Goal: Task Accomplishment & Management: Manage account settings

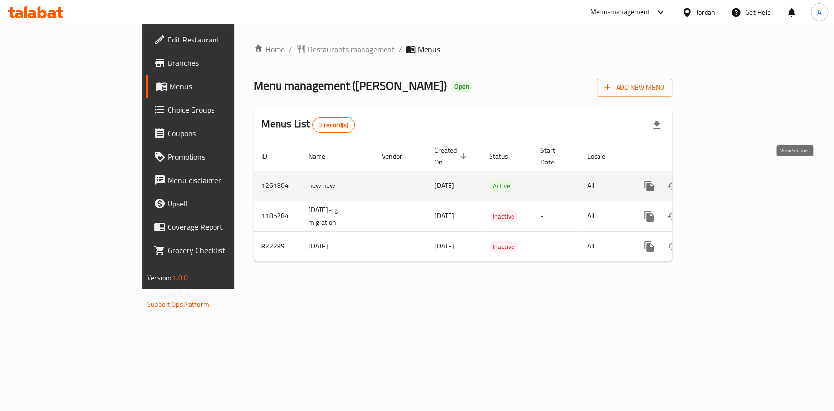
click at [731, 178] on link "enhanced table" at bounding box center [719, 185] width 23 height 23
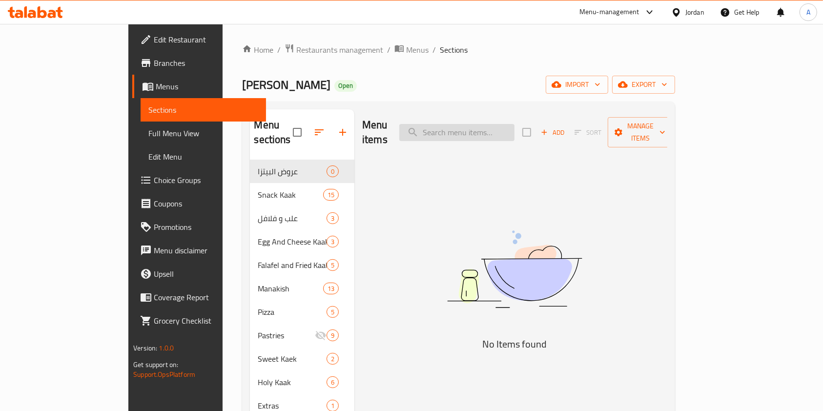
click at [502, 127] on input "search" at bounding box center [457, 132] width 115 height 17
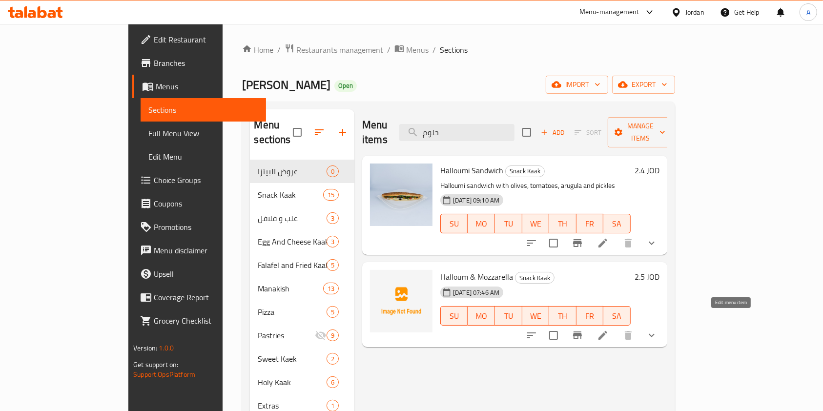
type input "حلوم"
click at [609, 330] on icon at bounding box center [603, 336] width 12 height 12
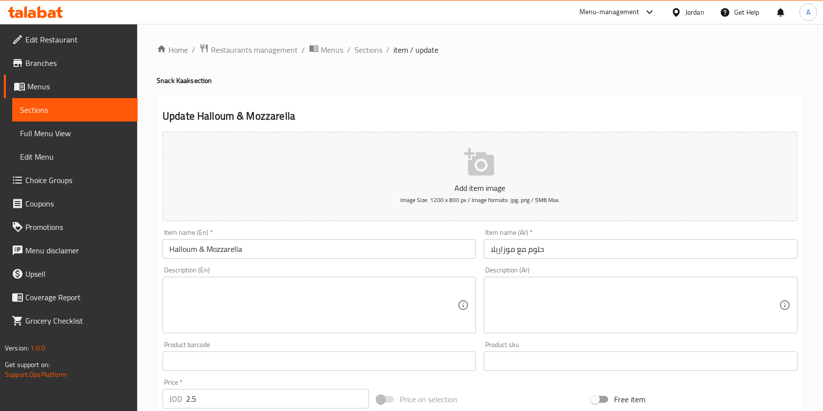
scroll to position [295, 0]
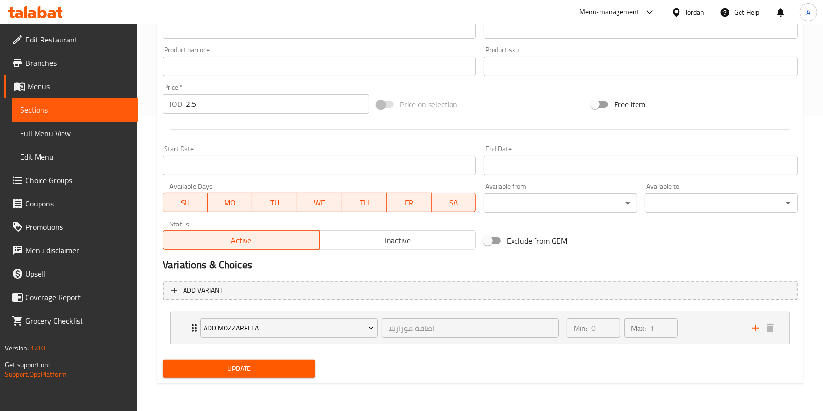
click at [350, 245] on span "Inactive" at bounding box center [398, 240] width 149 height 14
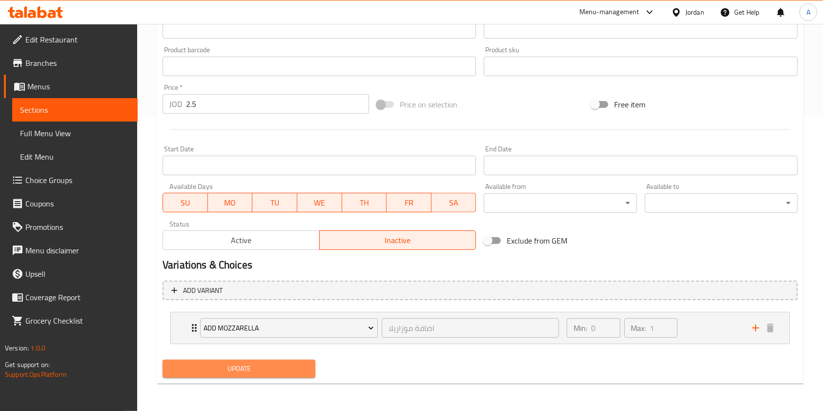
click at [267, 371] on span "Update" at bounding box center [238, 369] width 137 height 12
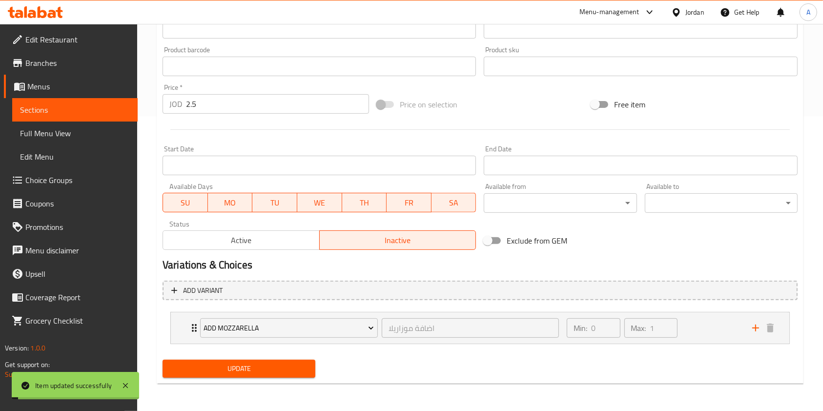
scroll to position [0, 0]
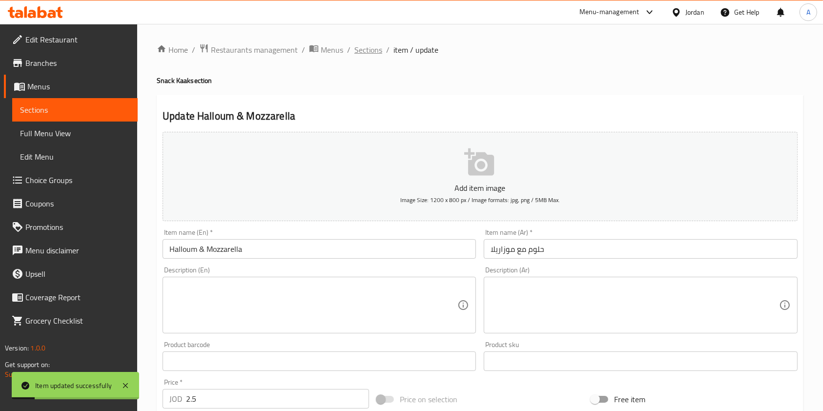
click at [366, 56] on span "Sections" at bounding box center [369, 50] width 28 height 12
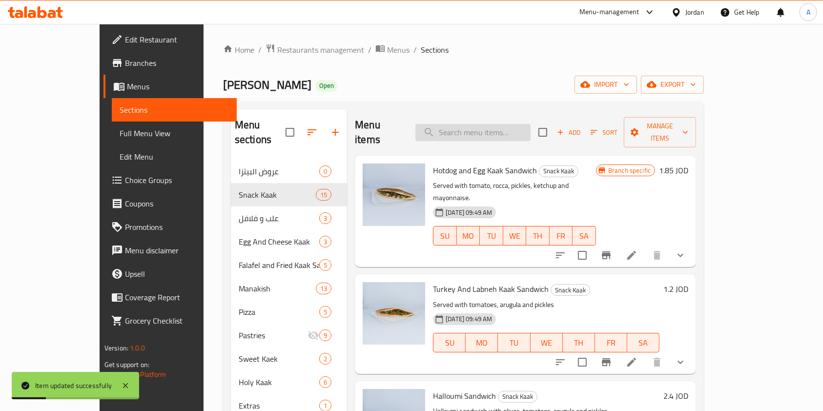
click at [481, 126] on input "search" at bounding box center [473, 132] width 115 height 17
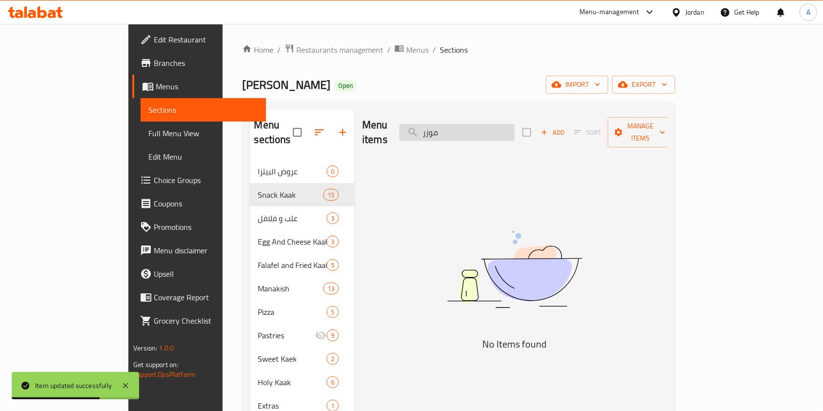
click at [481, 126] on input "موزر" at bounding box center [457, 132] width 115 height 17
type input "وزر"
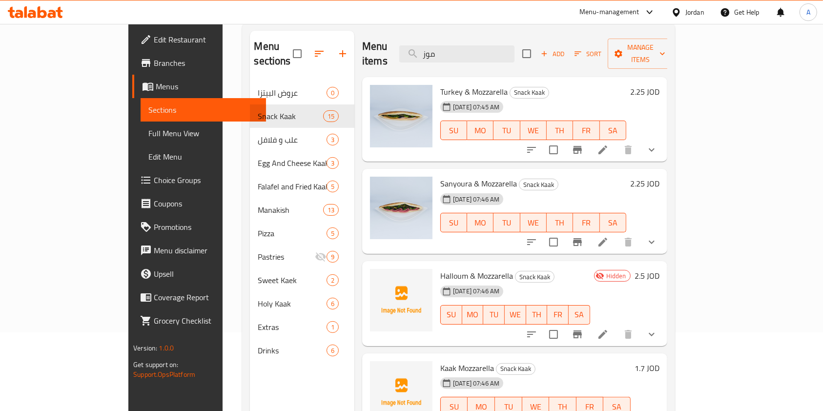
scroll to position [137, 0]
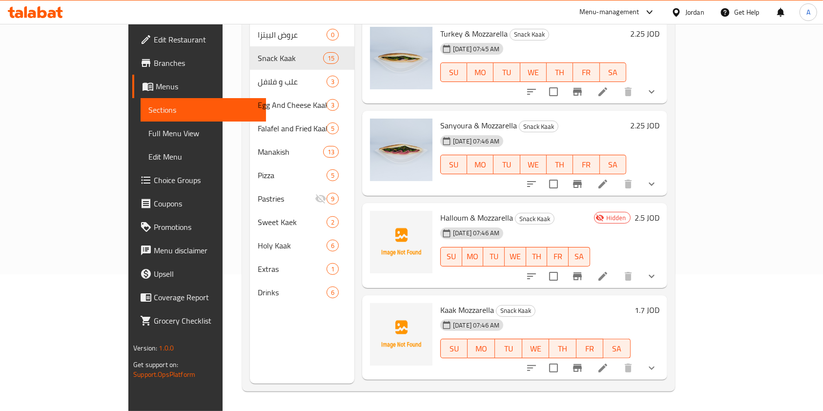
type input "موز"
click at [609, 362] on icon at bounding box center [603, 368] width 12 height 12
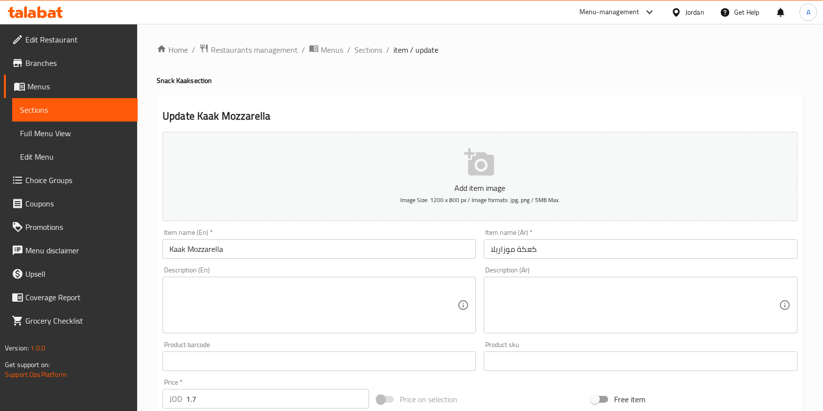
scroll to position [335, 0]
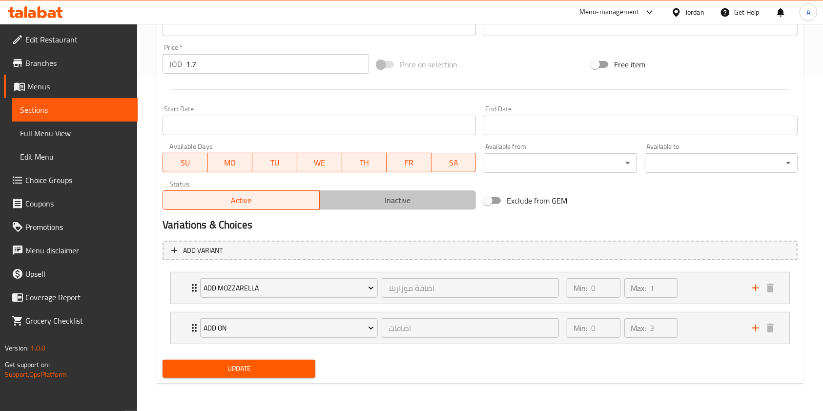
click at [377, 192] on button "Inactive" at bounding box center [397, 200] width 157 height 20
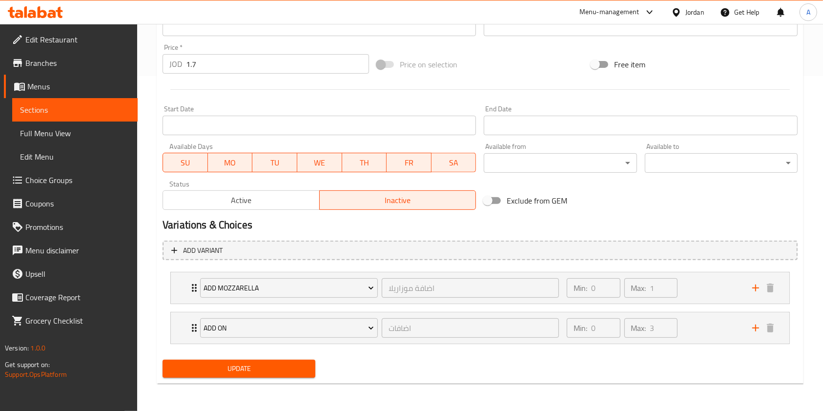
click at [258, 367] on span "Update" at bounding box center [238, 369] width 137 height 12
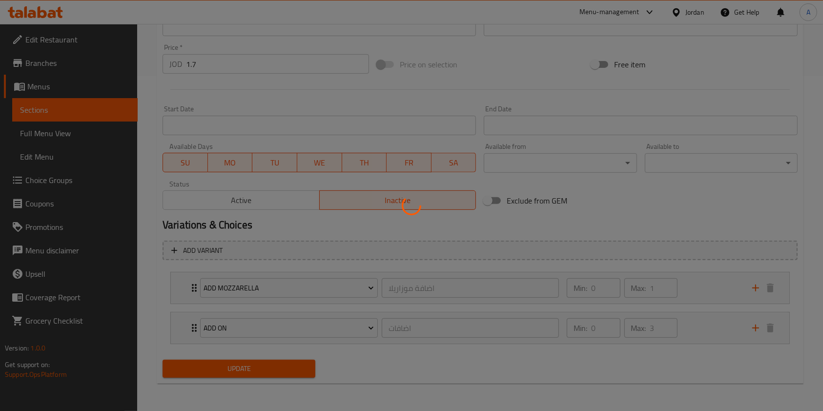
scroll to position [0, 0]
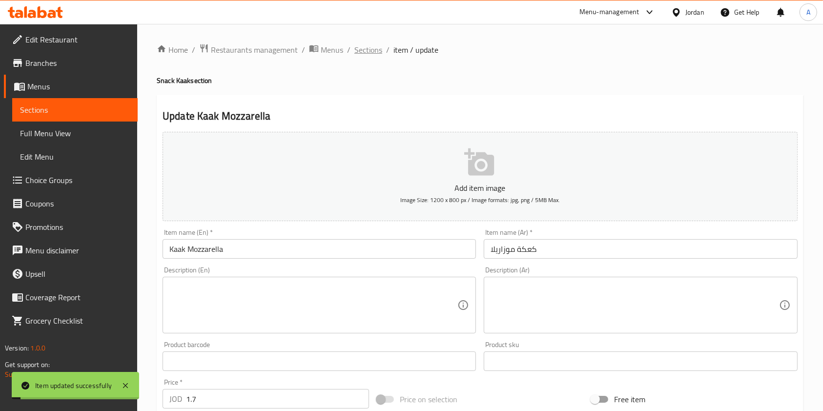
click at [371, 47] on span "Sections" at bounding box center [369, 50] width 28 height 12
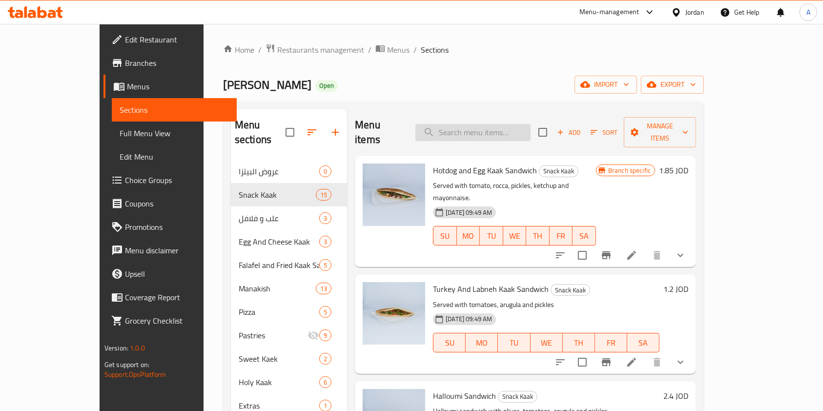
click at [496, 124] on input "search" at bounding box center [473, 132] width 115 height 17
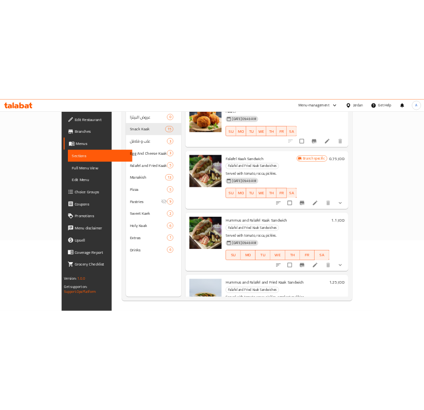
scroll to position [131, 0]
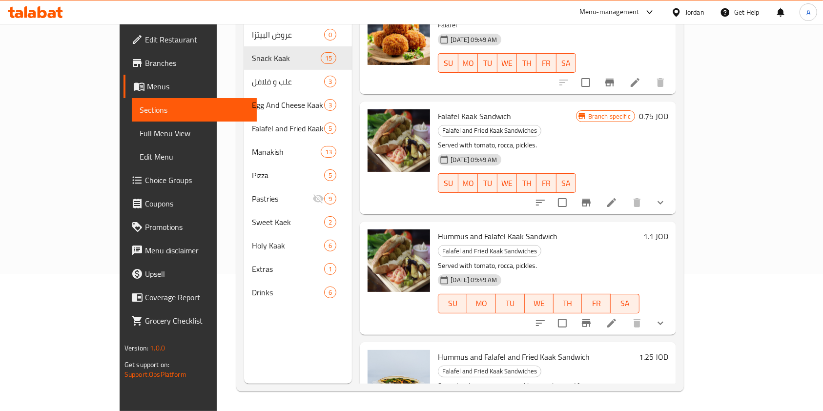
type input "فلافل"
click at [591, 319] on icon "Branch-specific-item" at bounding box center [586, 323] width 9 height 8
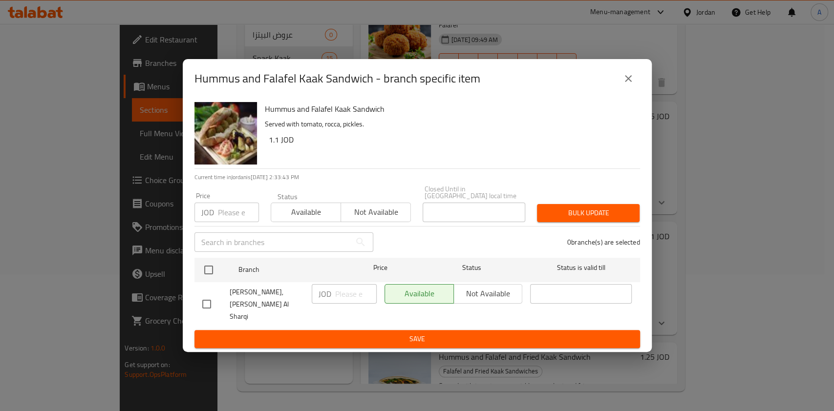
click at [635, 90] on button "close" at bounding box center [627, 78] width 23 height 23
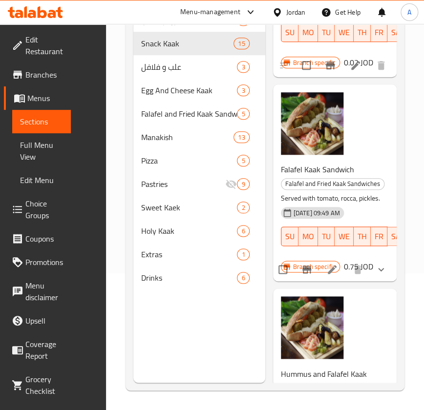
scroll to position [317, 0]
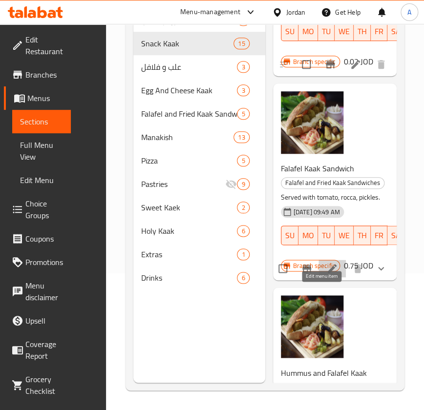
click at [328, 273] on icon at bounding box center [332, 268] width 9 height 9
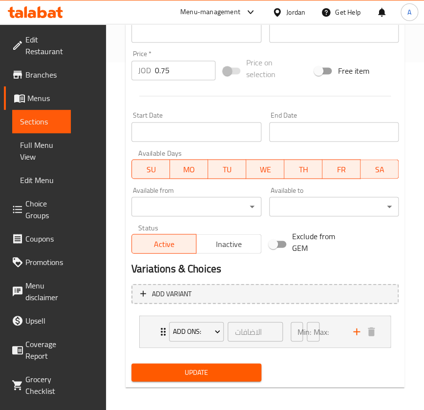
scroll to position [352, 0]
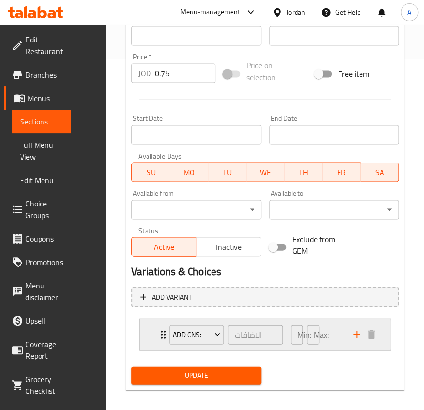
click at [147, 338] on div "Add Ons: الاضافات ​ Min: 0 ​ Max: 2 ​" at bounding box center [265, 334] width 251 height 31
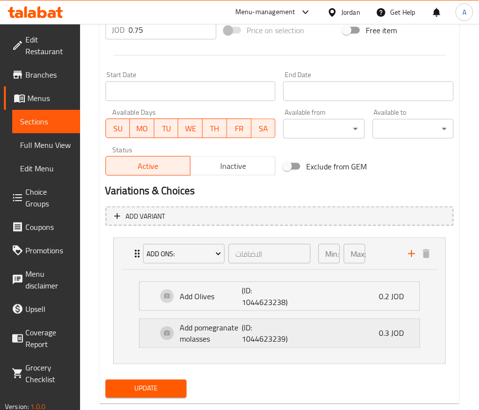
scroll to position [404, 0]
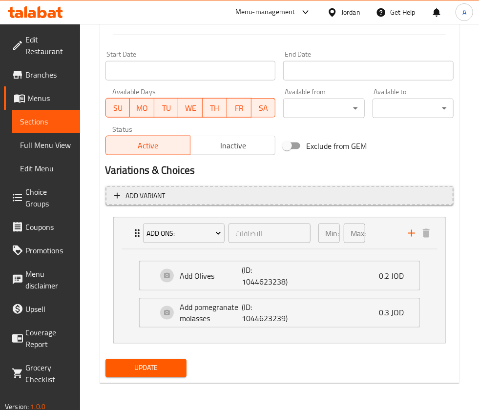
click at [145, 198] on span "Add variant" at bounding box center [146, 196] width 40 height 12
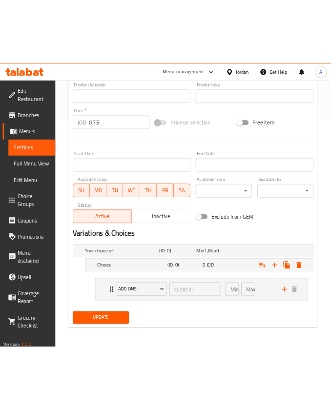
scroll to position [327, 0]
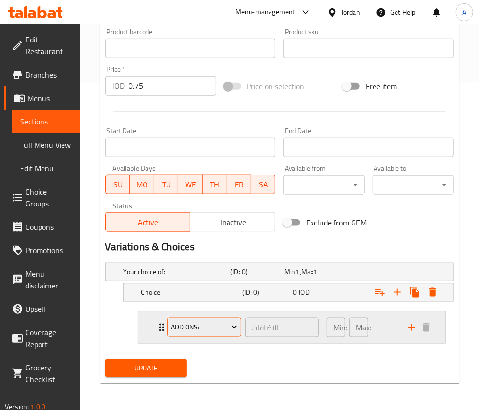
click at [201, 327] on span "Add Ons:" at bounding box center [204, 327] width 66 height 12
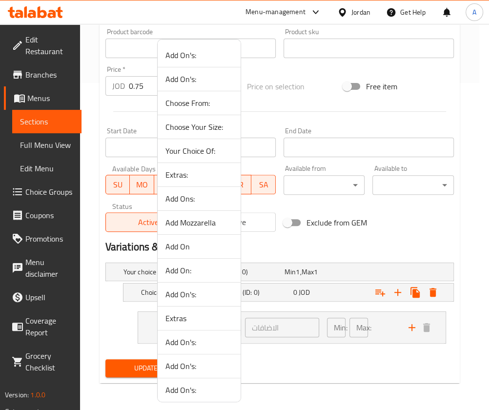
click at [92, 317] on div at bounding box center [244, 205] width 489 height 410
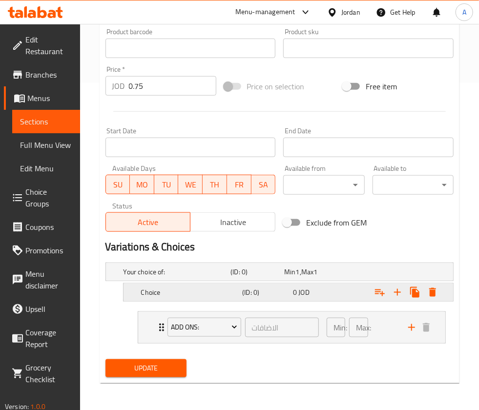
click at [192, 297] on div "Choice" at bounding box center [190, 293] width 102 height 14
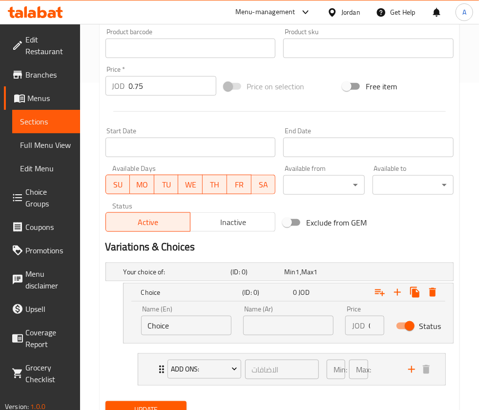
click at [182, 322] on input "Choice" at bounding box center [186, 326] width 90 height 20
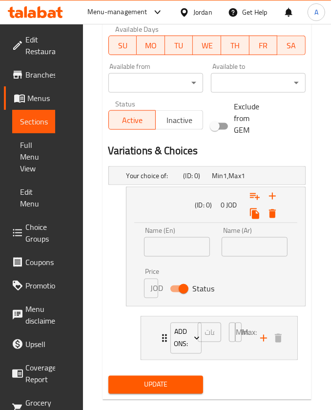
scroll to position [505, 0]
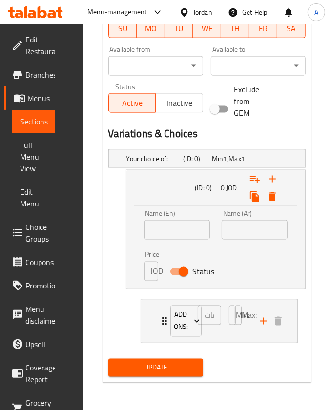
click at [174, 229] on input "text" at bounding box center [177, 230] width 66 height 20
type input "p"
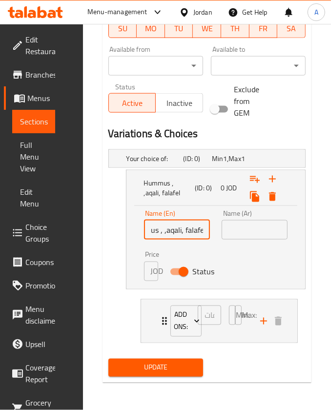
scroll to position [0, 23]
type input "Hummus , ,aqali, falafel"
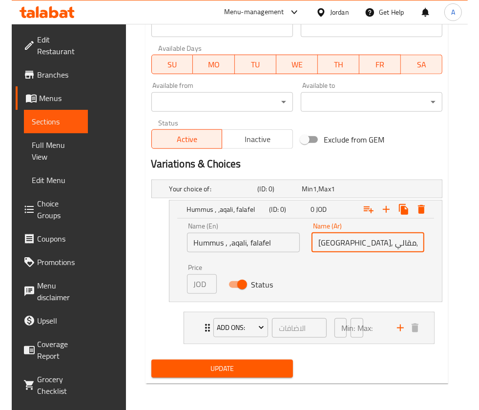
scroll to position [369, 0]
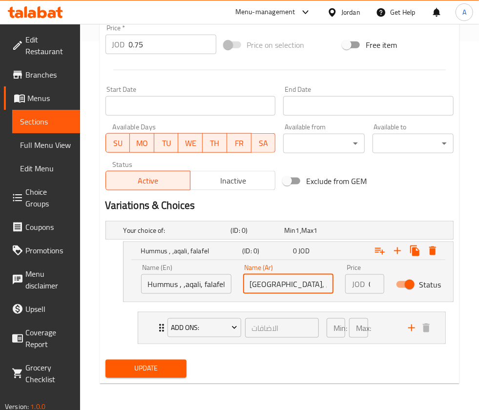
type input "حمص, فلافل,مقالي"
click at [366, 283] on div "JOD 0 Price" at bounding box center [365, 284] width 40 height 20
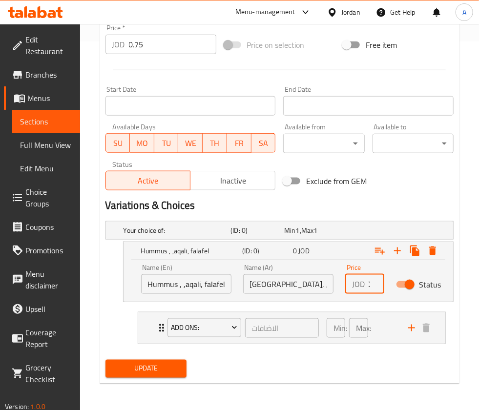
click at [366, 283] on div "JOD 0 Price" at bounding box center [365, 284] width 40 height 20
type input "1.25"
click at [400, 253] on icon "Expand" at bounding box center [398, 251] width 12 height 12
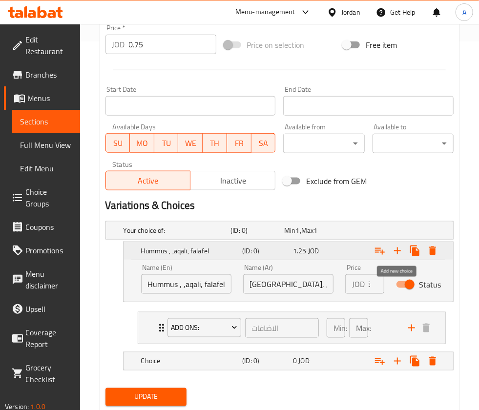
scroll to position [0, 0]
click at [201, 364] on h5 "Choice" at bounding box center [190, 362] width 98 height 10
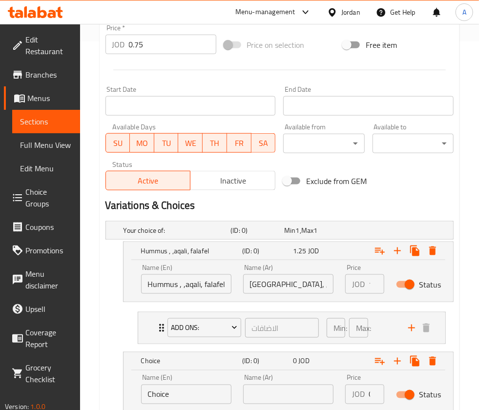
click at [192, 391] on input "Choice" at bounding box center [186, 395] width 90 height 20
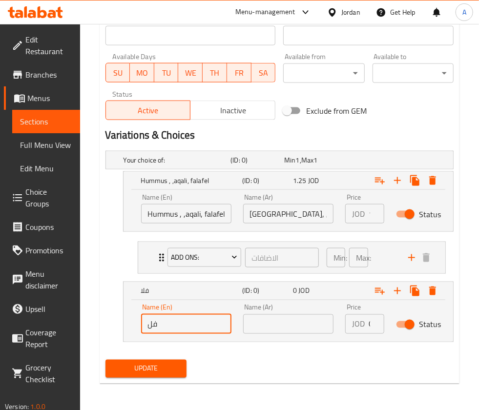
type input "ف"
type input "Falafel,maqali"
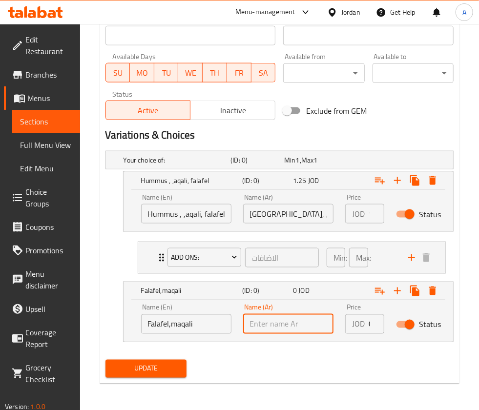
click at [271, 322] on input "text" at bounding box center [288, 325] width 90 height 20
type input "فلافل ومقالي"
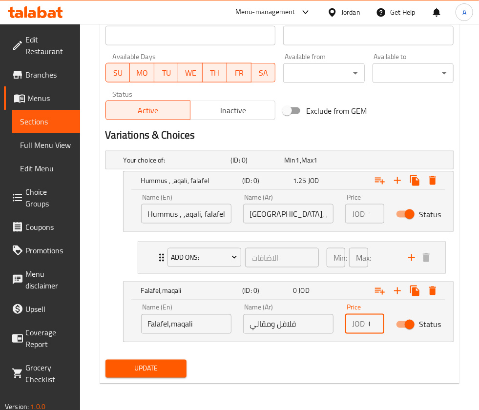
click at [371, 324] on input "0" at bounding box center [377, 325] width 16 height 20
type input "1"
click at [201, 216] on input "Hummus , ,aqali, falafel" at bounding box center [186, 214] width 90 height 20
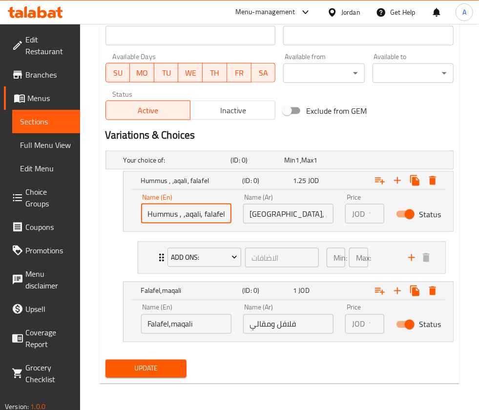
click at [186, 212] on input "Hummus , ,aqali, falafel" at bounding box center [186, 214] width 90 height 20
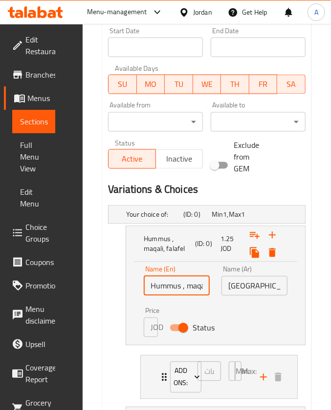
type input "Hummus , maqali, falafel"
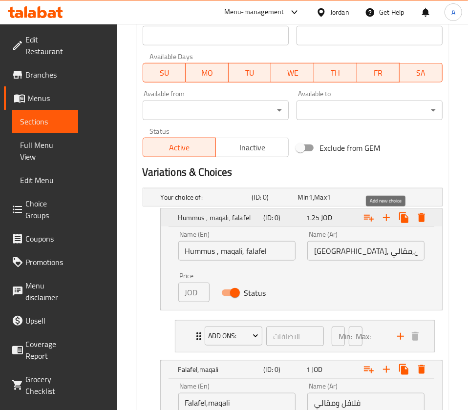
click at [387, 212] on icon "Expand" at bounding box center [386, 218] width 12 height 12
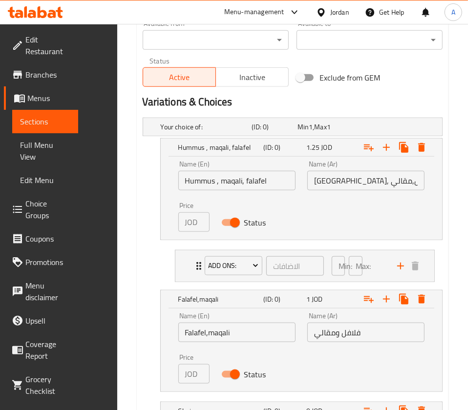
type input "ب"
type input "flafel , salad"
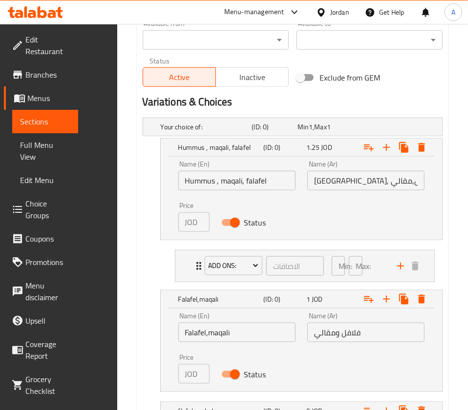
type input "فلافل مع سلطة"
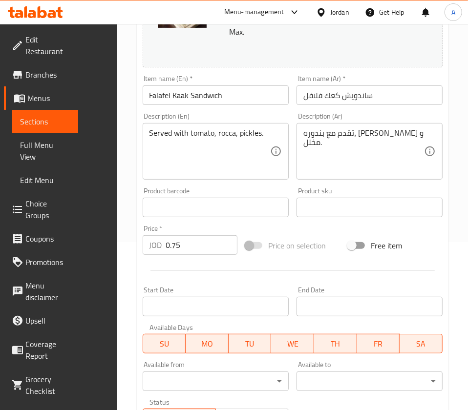
scroll to position [162, 0]
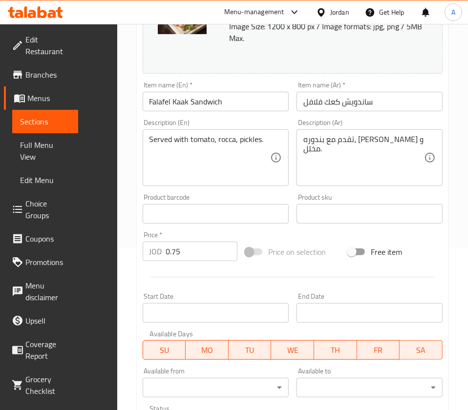
type input ".75"
click at [166, 253] on input "0.75" at bounding box center [201, 252] width 71 height 20
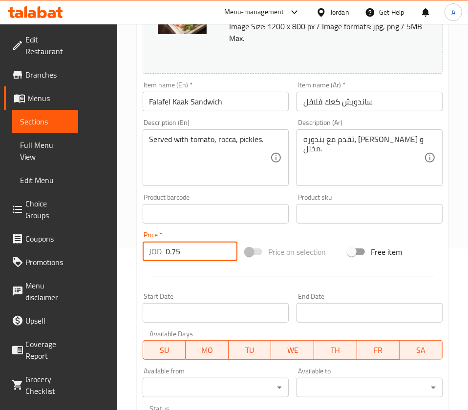
click at [166, 253] on input "0.75" at bounding box center [201, 252] width 71 height 20
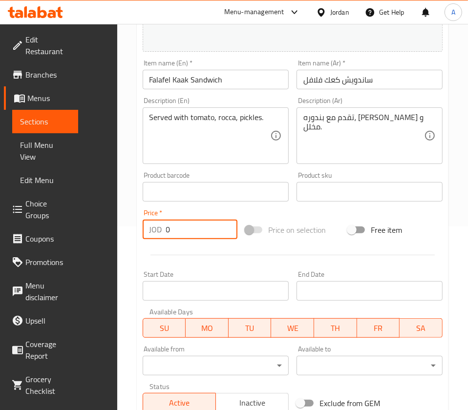
scroll to position [509, 0]
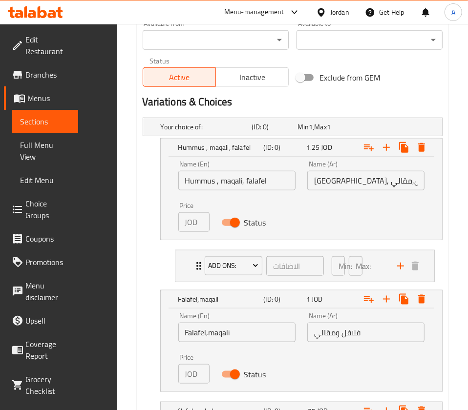
type input "0"
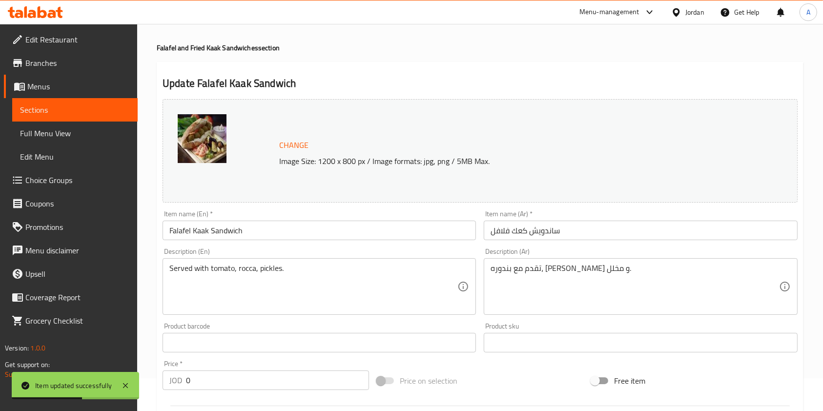
scroll to position [0, 0]
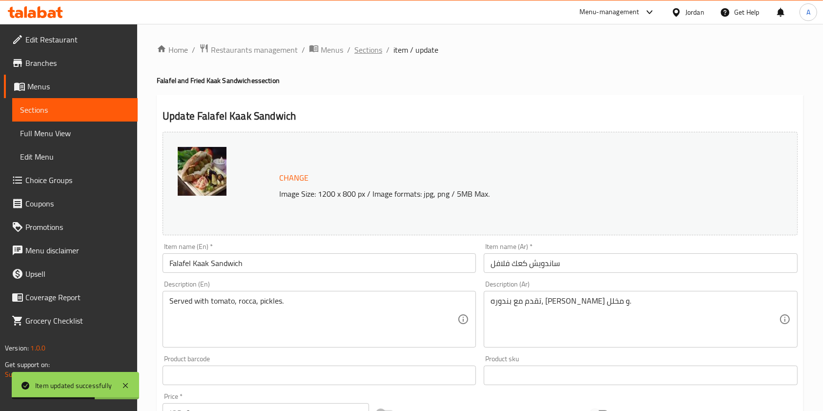
click at [365, 46] on span "Sections" at bounding box center [369, 50] width 28 height 12
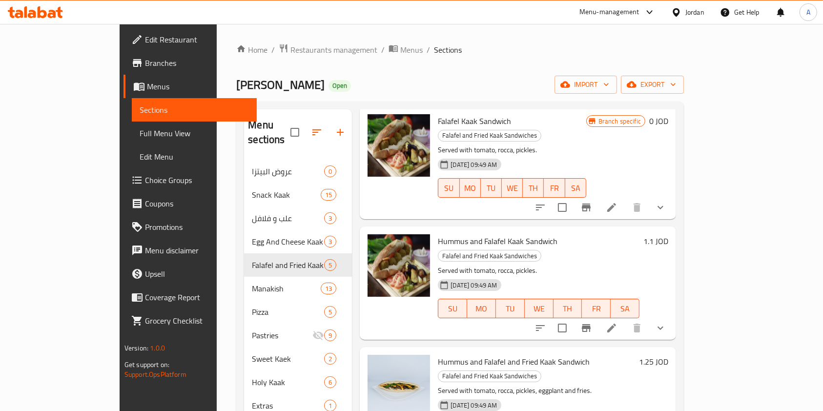
scroll to position [62, 0]
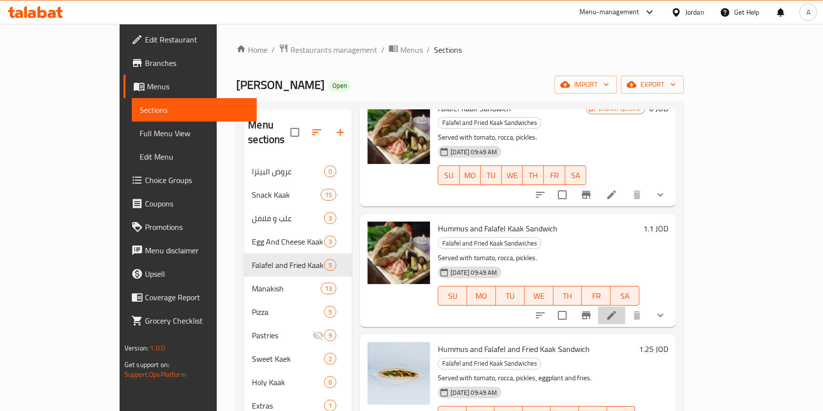
click at [616, 311] on icon at bounding box center [612, 315] width 9 height 9
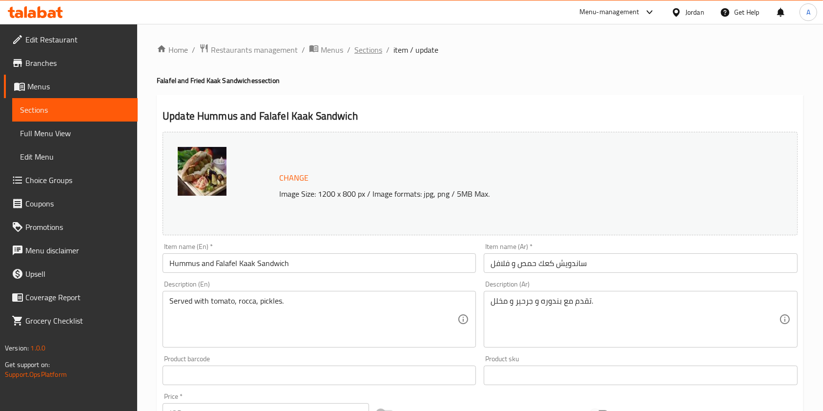
click at [367, 53] on span "Sections" at bounding box center [369, 50] width 28 height 12
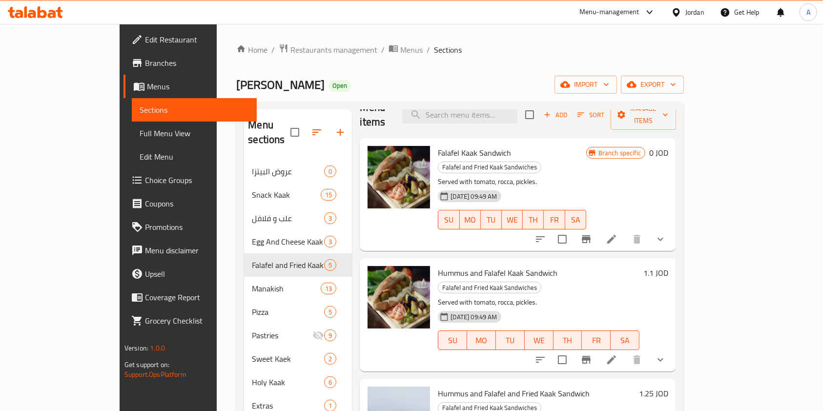
scroll to position [17, 0]
click at [667, 234] on icon "show more" at bounding box center [661, 240] width 12 height 12
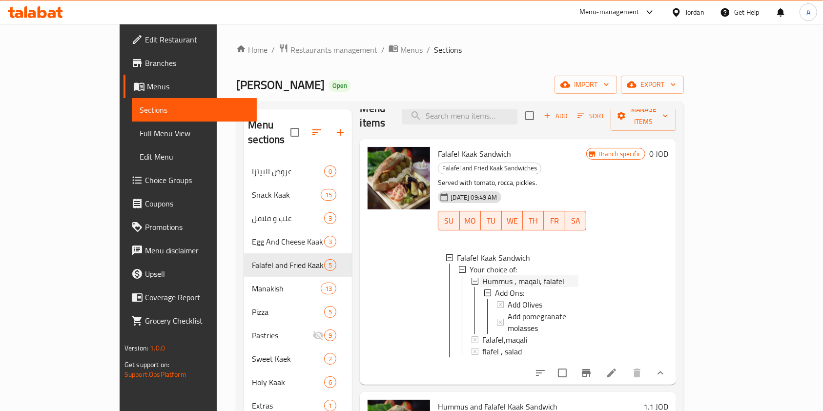
click at [504, 275] on span "Hummus , maqali, falafel" at bounding box center [524, 281] width 82 height 12
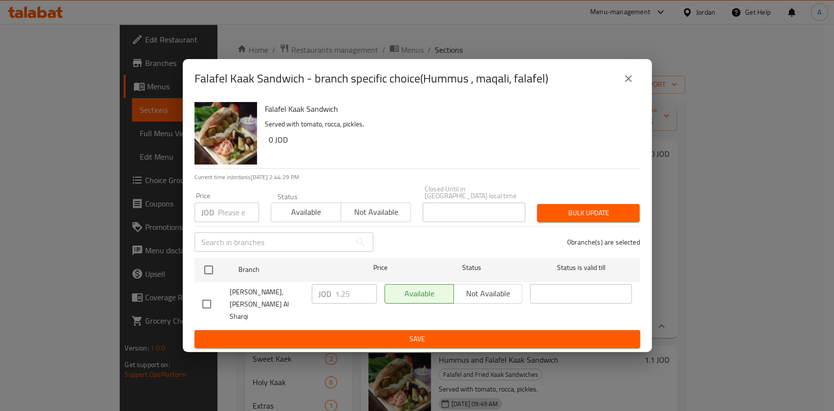
click at [630, 84] on icon "close" at bounding box center [628, 79] width 12 height 12
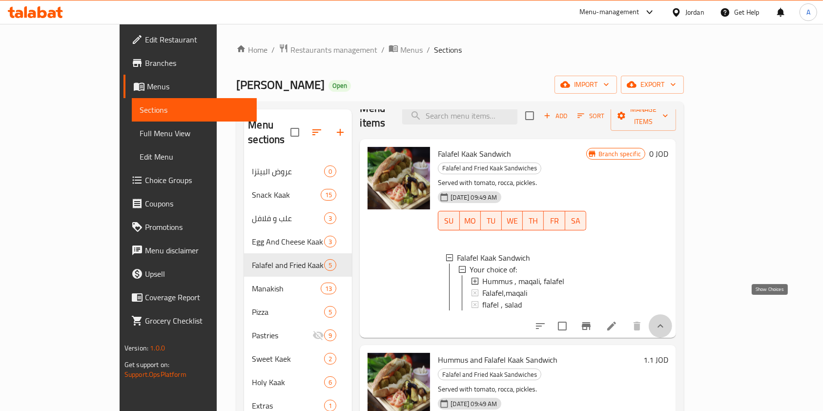
click at [667, 320] on icon "show more" at bounding box center [661, 326] width 12 height 12
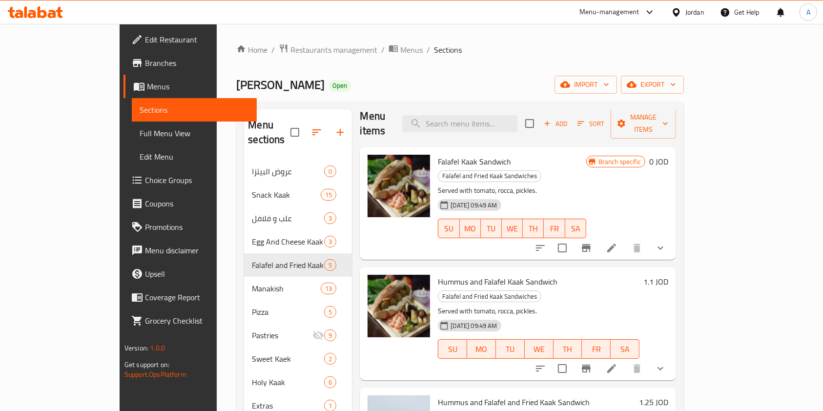
scroll to position [0, 0]
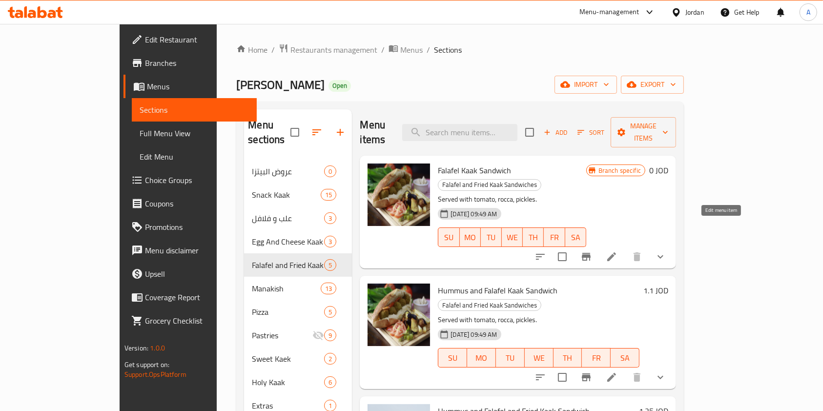
click at [618, 251] on icon at bounding box center [612, 257] width 12 height 12
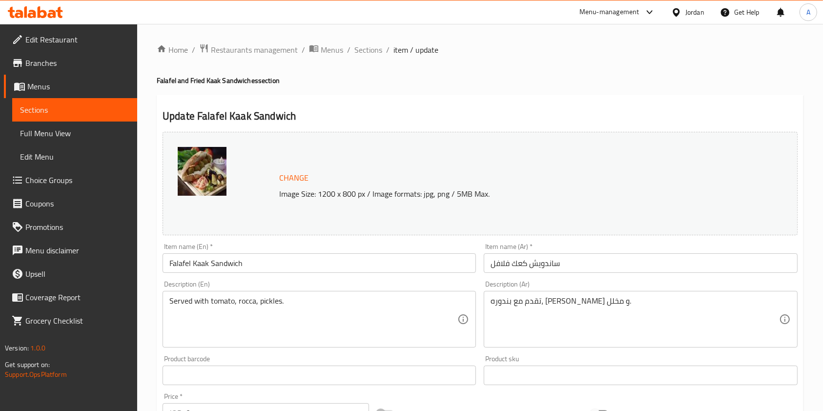
scroll to position [383, 0]
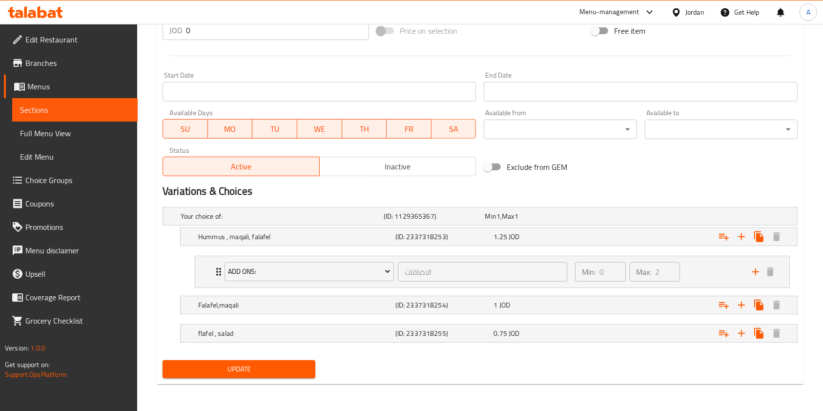
drag, startPoint x: 188, startPoint y: 235, endPoint x: 183, endPoint y: 277, distance: 42.3
click at [183, 277] on div "Your choice of: (ID: 1129365367) Min 1 , Max 1 Name (En) Your choice of: Name (…" at bounding box center [480, 279] width 643 height 153
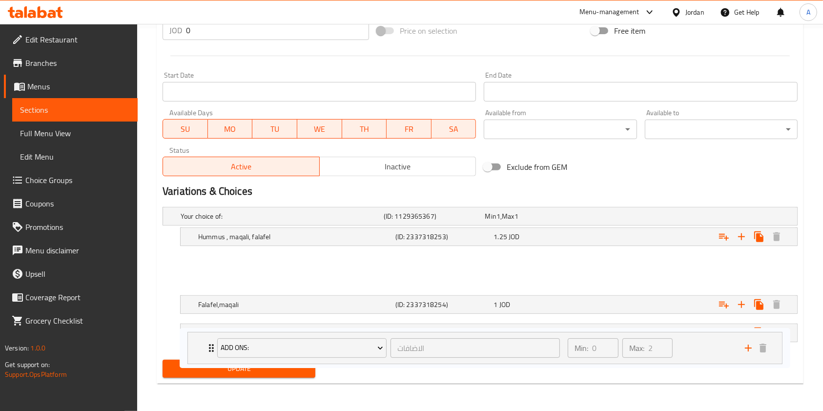
drag, startPoint x: 216, startPoint y: 271, endPoint x: 209, endPoint y: 350, distance: 79.5
click at [209, 350] on div "Your choice of: (ID: 1129365367) Min 1 , Max 1 Name (En) Your choice of: Name (…" at bounding box center [480, 279] width 643 height 153
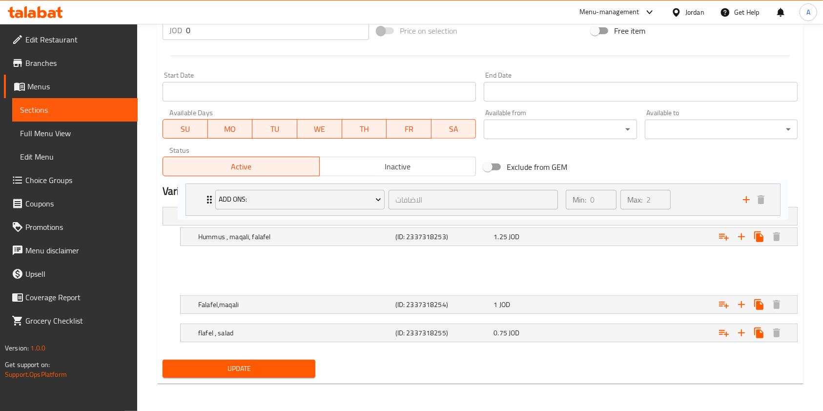
drag, startPoint x: 217, startPoint y: 273, endPoint x: 205, endPoint y: 189, distance: 84.4
click at [205, 187] on div "Change Image Size: 1200 x 800 px / Image formats: jpg, png / 5MB Max. Item name…" at bounding box center [480, 63] width 643 height 637
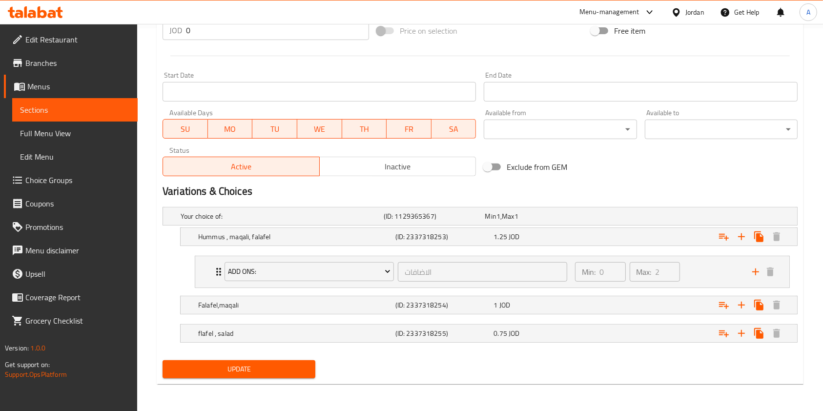
drag, startPoint x: 256, startPoint y: 304, endPoint x: 235, endPoint y: 198, distance: 108.1
click at [237, 199] on div "Change Image Size: 1200 x 800 px / Image formats: jpg, png / 5MB Max. Item name…" at bounding box center [480, 63] width 643 height 637
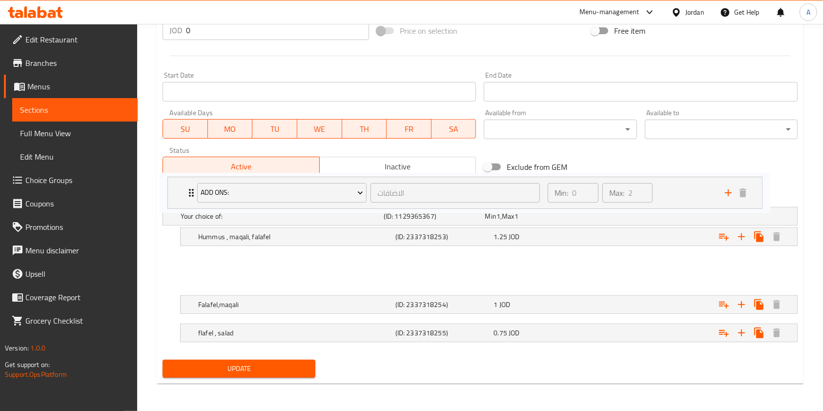
drag, startPoint x: 218, startPoint y: 274, endPoint x: 188, endPoint y: 197, distance: 83.1
click at [188, 197] on div "Change Image Size: 1200 x 800 px / Image formats: jpg, png / 5MB Max. Item name…" at bounding box center [480, 63] width 643 height 637
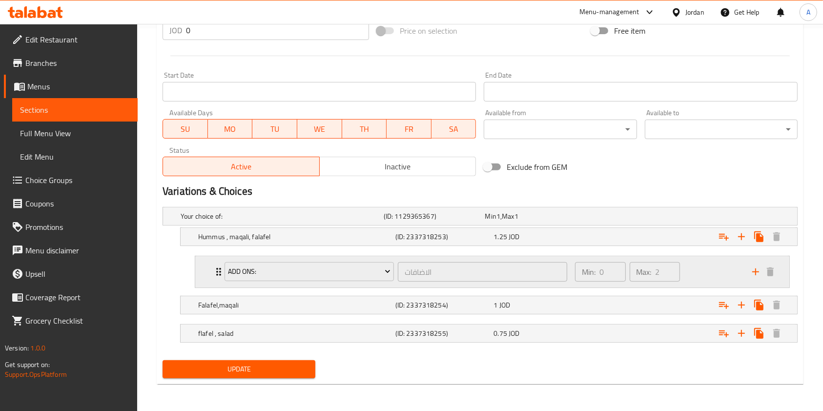
click at [220, 270] on div "Add Ons: الاضافات ​" at bounding box center [396, 271] width 355 height 31
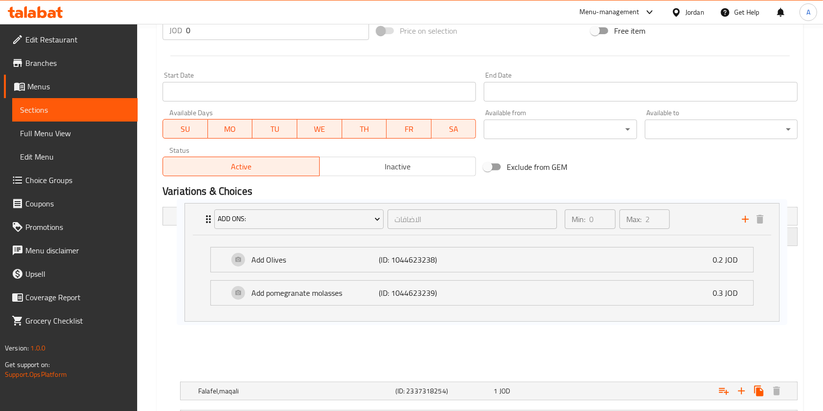
drag, startPoint x: 727, startPoint y: 268, endPoint x: 713, endPoint y: 246, distance: 25.7
click at [715, 218] on div "Your choice of: (ID: 1129365367) Min 1 , Max 1 Name (En) Your choice of: Name (…" at bounding box center [480, 322] width 643 height 239
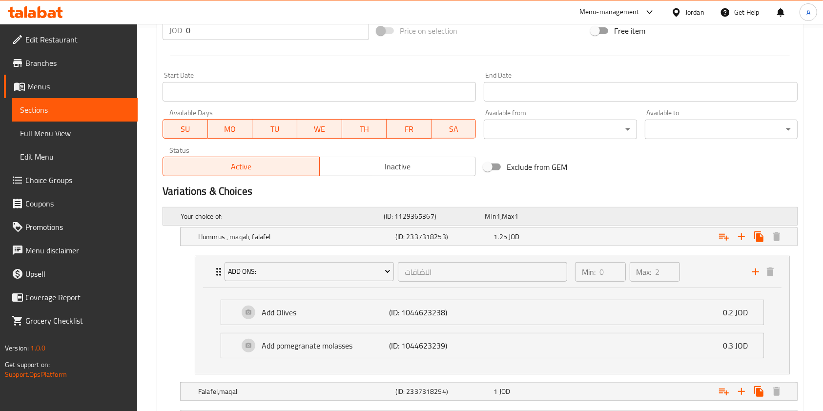
click at [697, 218] on div "Your choice of: (ID: 1129365367) Min 1 , Max 1" at bounding box center [483, 216] width 609 height 21
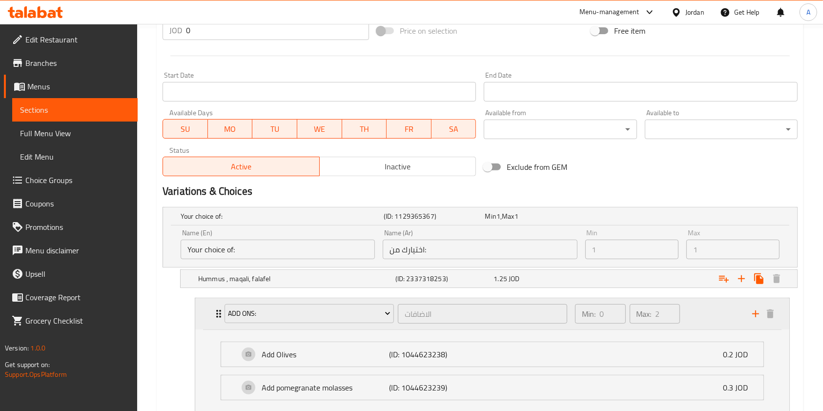
drag, startPoint x: 697, startPoint y: 219, endPoint x: 705, endPoint y: 316, distance: 97.1
click at [705, 316] on div "Your choice of: (ID: 1129365367) Min 1 , Max 1 Name (En) Your choice of: Name (…" at bounding box center [480, 344] width 643 height 282
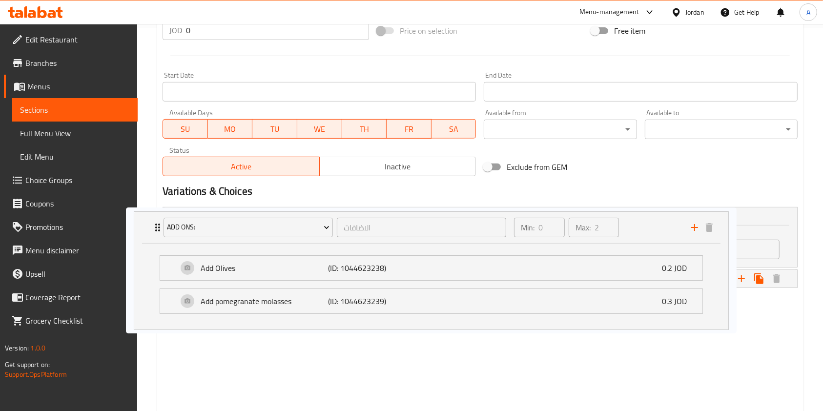
scroll to position [389, 0]
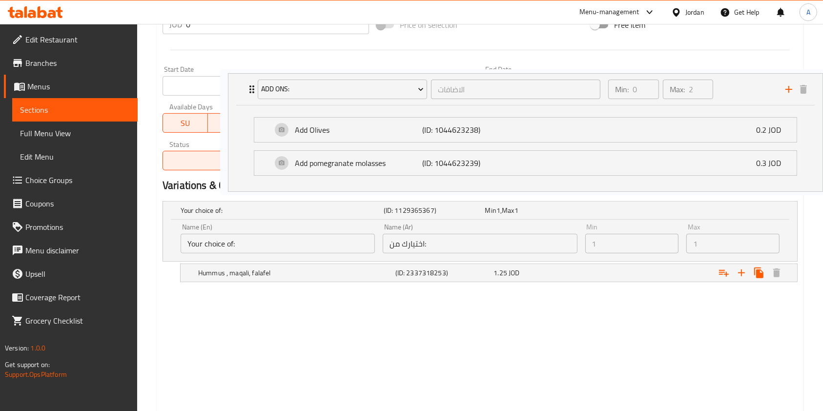
drag, startPoint x: 700, startPoint y: 309, endPoint x: 733, endPoint y: 83, distance: 229.0
click at [733, 83] on div "Change Image Size: 1200 x 800 px / Image formats: jpg, png / 5MB Max. Item name…" at bounding box center [480, 121] width 643 height 765
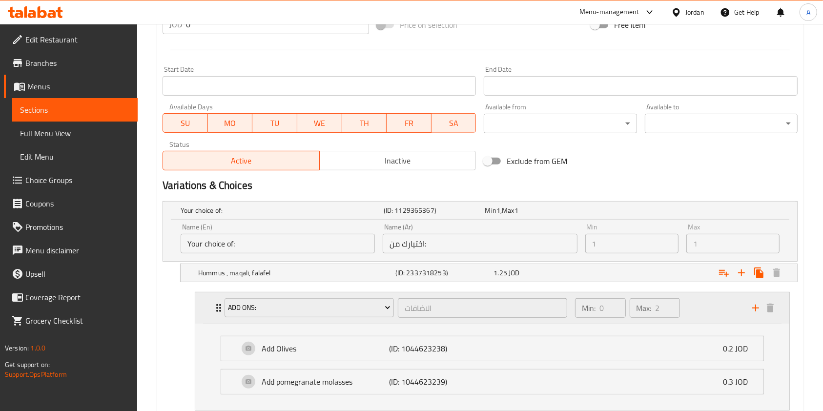
click at [213, 304] on icon "Expand" at bounding box center [219, 308] width 12 height 12
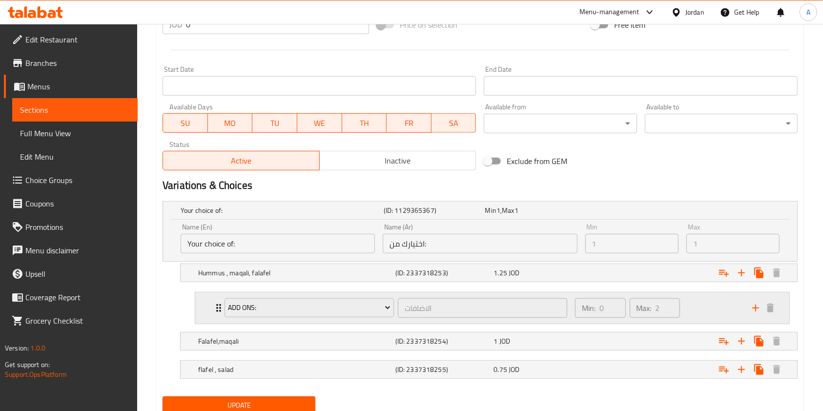
drag, startPoint x: 219, startPoint y: 368, endPoint x: 210, endPoint y: 310, distance: 58.9
click at [211, 310] on div "Your choice of: (ID: 1129365367) Min 1 , Max 1 Name (En) Your choice of: Name (…" at bounding box center [480, 294] width 643 height 195
click at [179, 296] on nav "Add Ons: الاضافات ​ Min: 0 ​ Max: 2 ​ Add Olives (ID: 1044623238) 0.2 JOD Name …" at bounding box center [480, 308] width 635 height 48
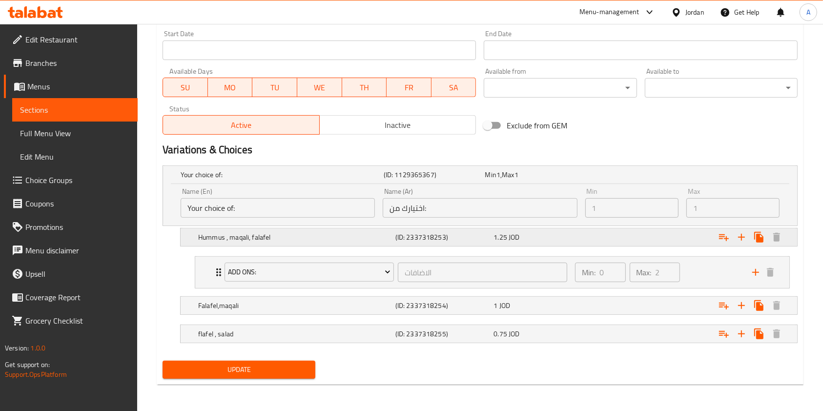
click at [518, 232] on span "JOD" at bounding box center [514, 237] width 11 height 13
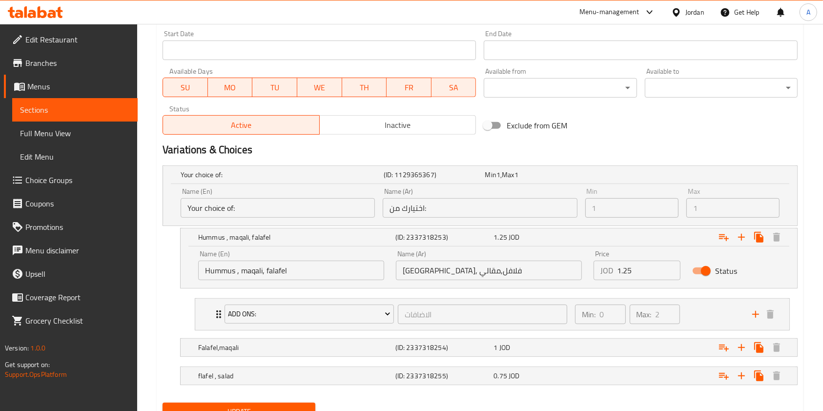
click at [640, 274] on input "1.25" at bounding box center [648, 271] width 63 height 20
type input "1.25"
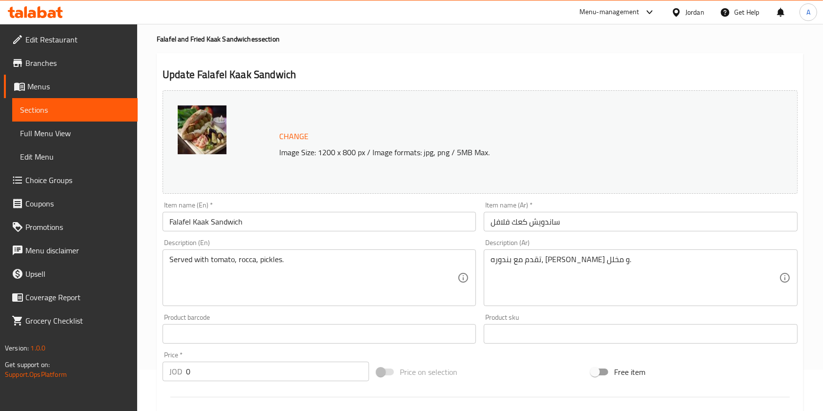
scroll to position [0, 0]
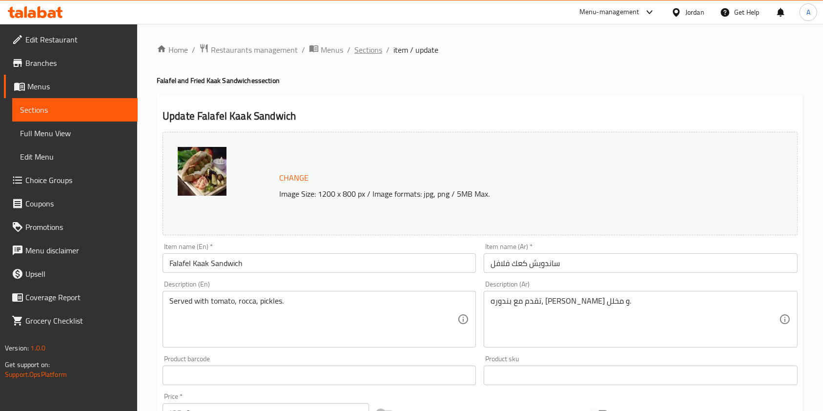
click at [370, 52] on span "Sections" at bounding box center [369, 50] width 28 height 12
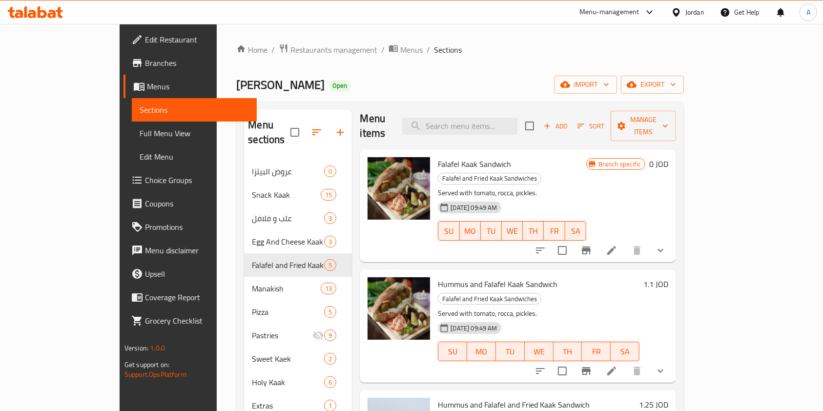
scroll to position [8, 0]
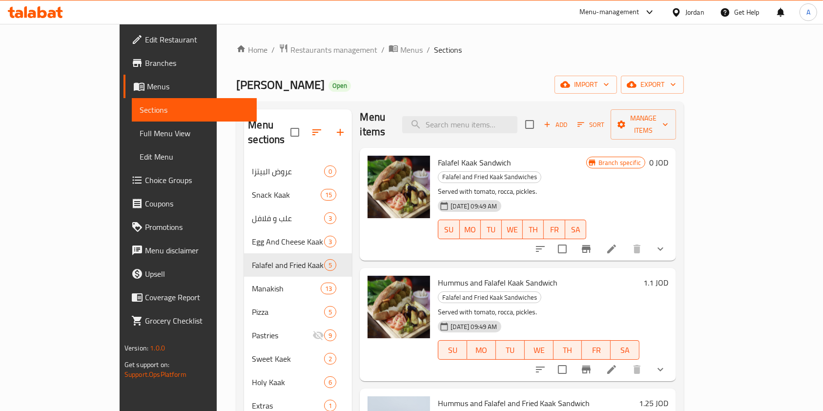
click at [618, 243] on icon at bounding box center [612, 249] width 12 height 12
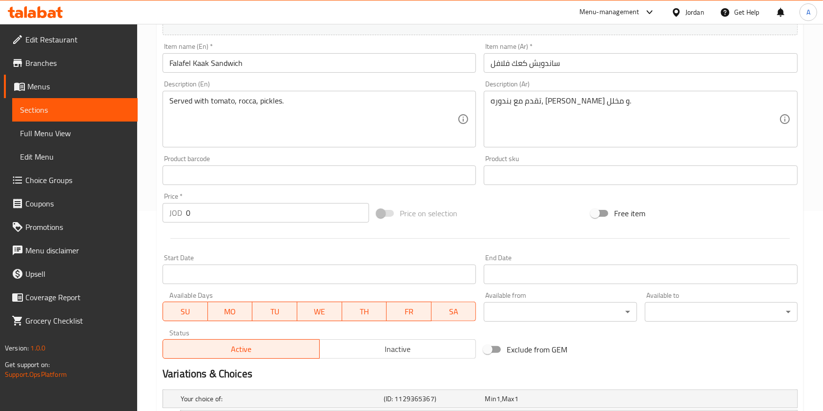
scroll to position [383, 0]
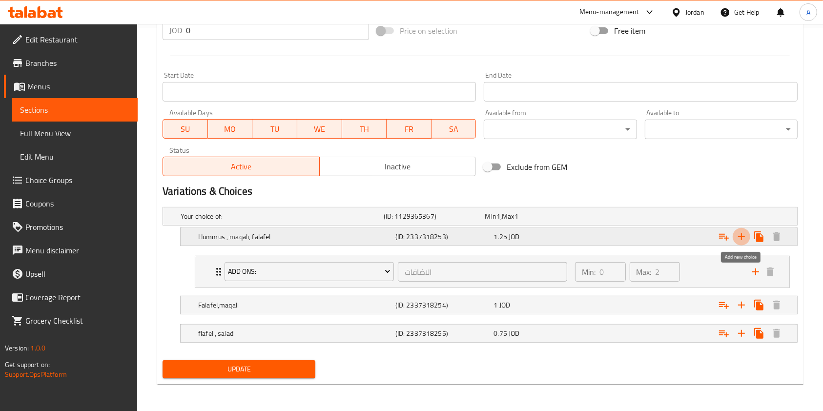
click at [745, 239] on icon "Expand" at bounding box center [742, 237] width 12 height 12
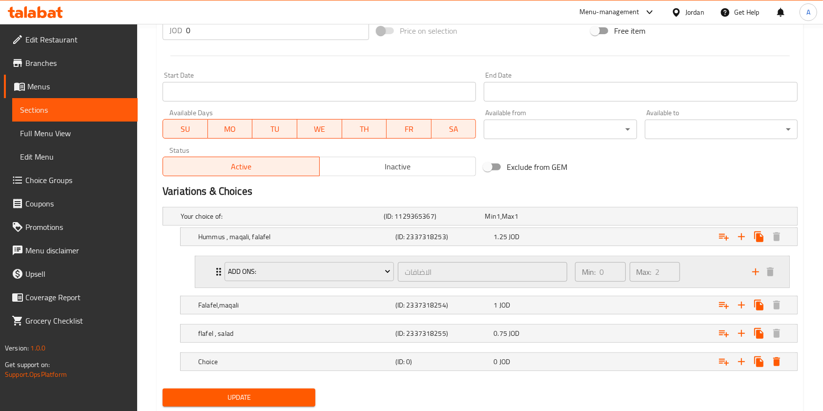
scroll to position [411, 0]
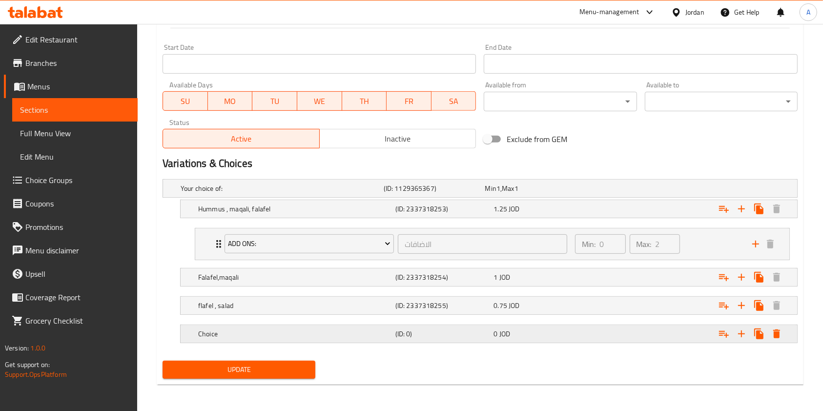
click at [606, 335] on div "Expand" at bounding box center [689, 333] width 197 height 21
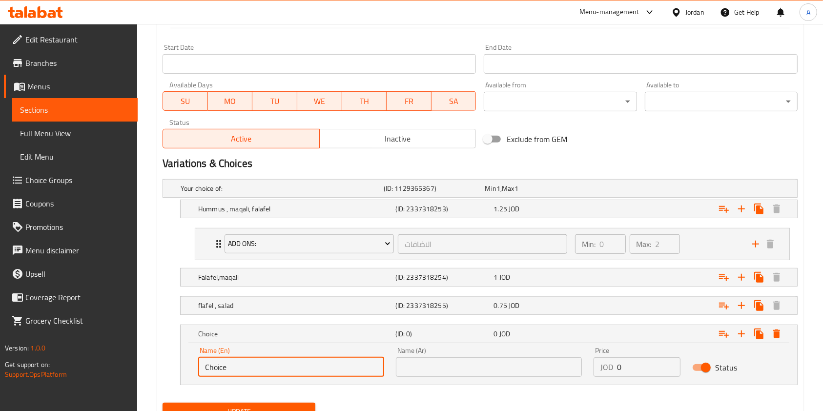
click at [299, 358] on input "Choice" at bounding box center [291, 368] width 186 height 20
type input "Hummus , falafel,salad"
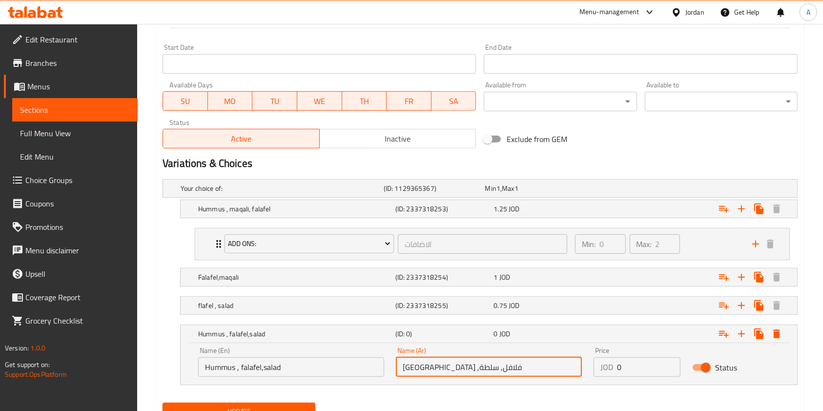
type input "حمص ,فلافل, سلطة"
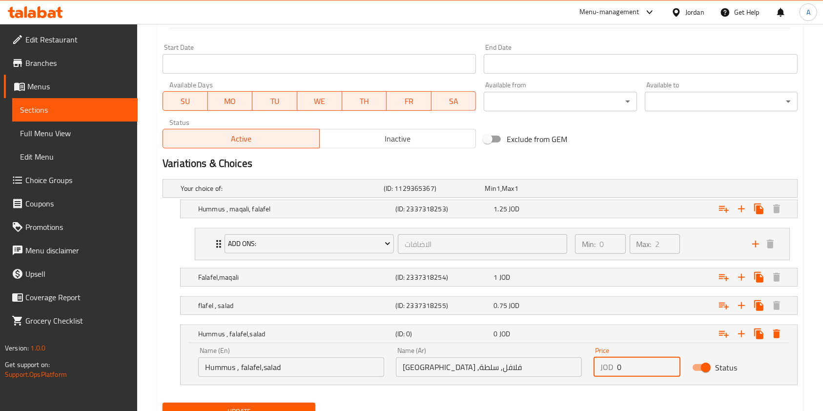
click at [631, 369] on input "0" at bounding box center [648, 368] width 63 height 20
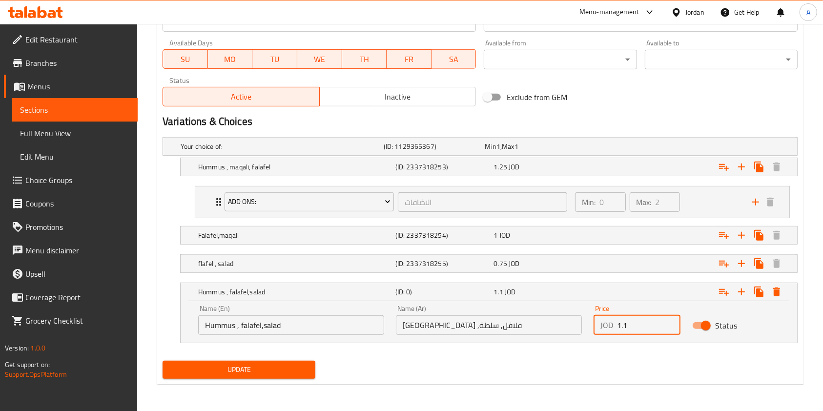
type input "1.1"
click at [781, 330] on div "Status" at bounding box center [736, 326] width 99 height 30
click at [237, 372] on span "Update" at bounding box center [238, 370] width 137 height 12
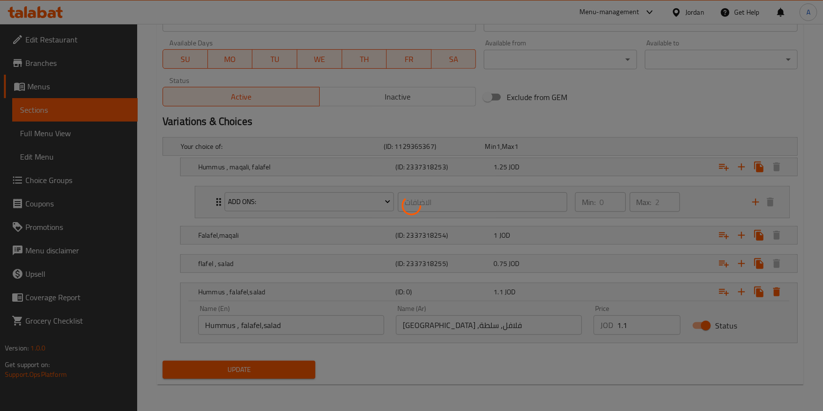
scroll to position [0, 0]
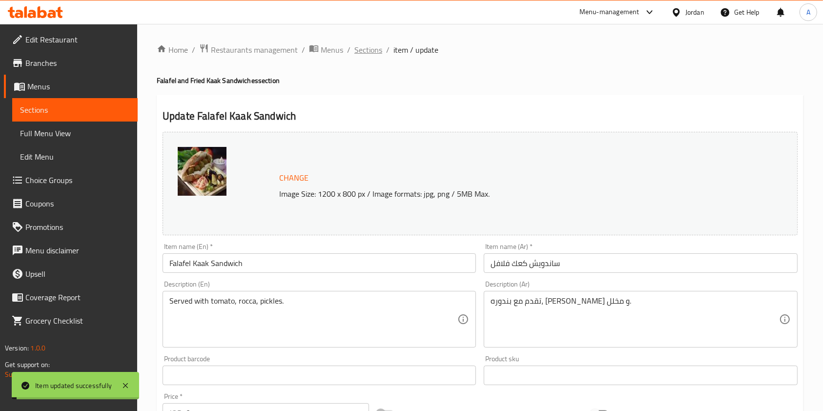
click at [363, 50] on span "Sections" at bounding box center [369, 50] width 28 height 12
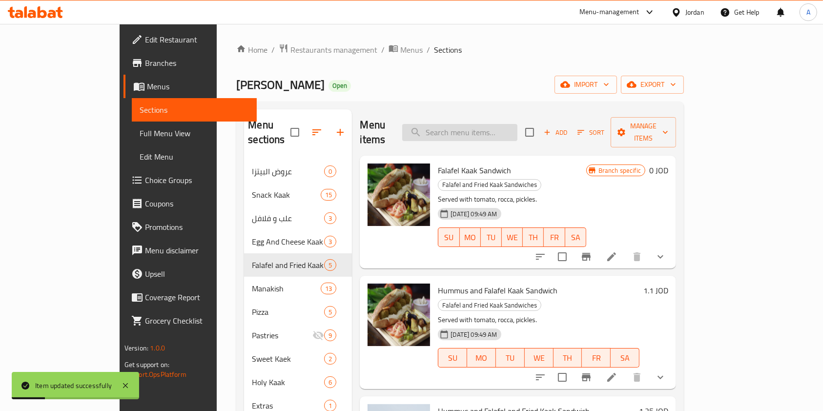
click at [518, 130] on input "search" at bounding box center [459, 132] width 115 height 17
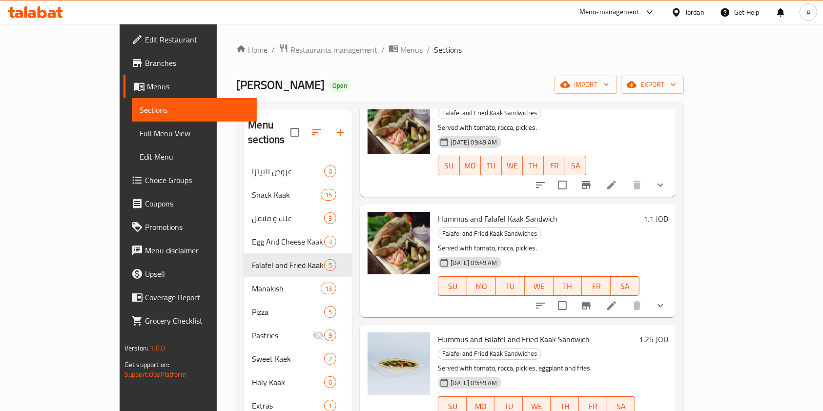
scroll to position [61, 0]
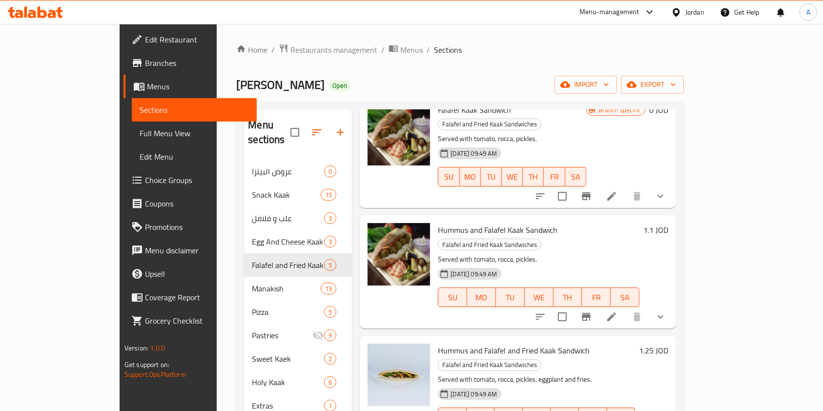
type input "فلا"
click at [626, 308] on li at bounding box center [611, 317] width 27 height 18
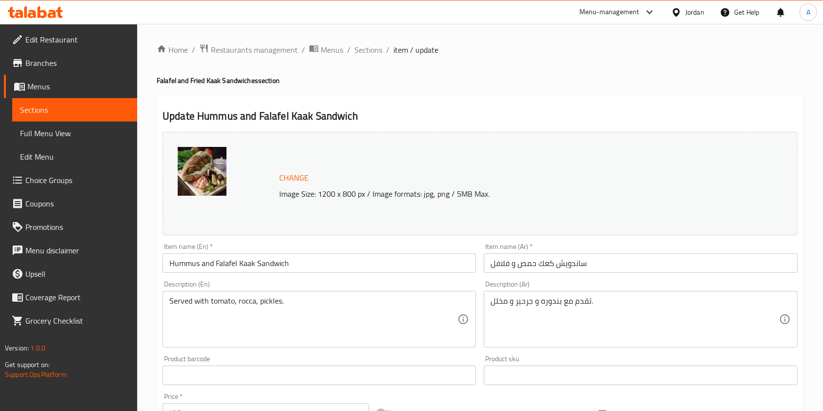
scroll to position [309, 0]
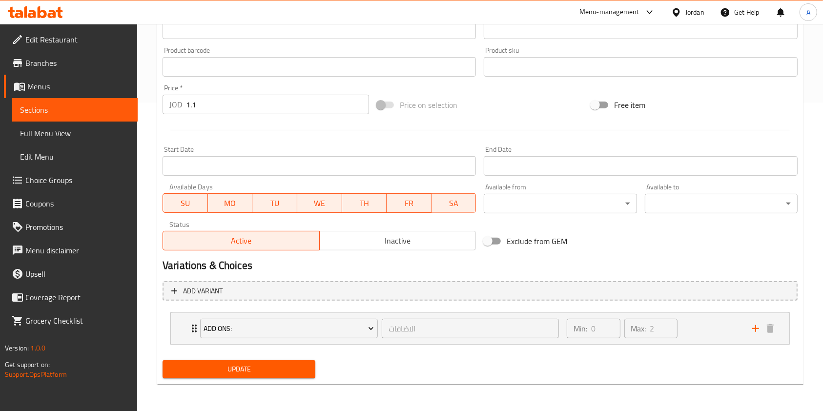
click at [379, 243] on span "Inactive" at bounding box center [398, 241] width 149 height 14
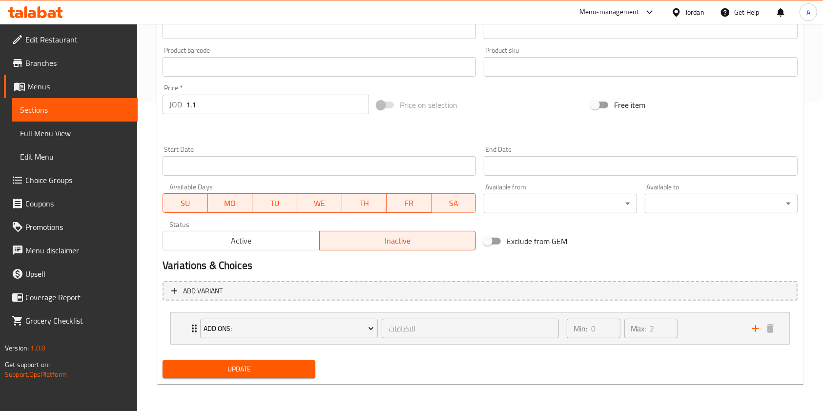
click at [255, 375] on span "Update" at bounding box center [238, 369] width 137 height 12
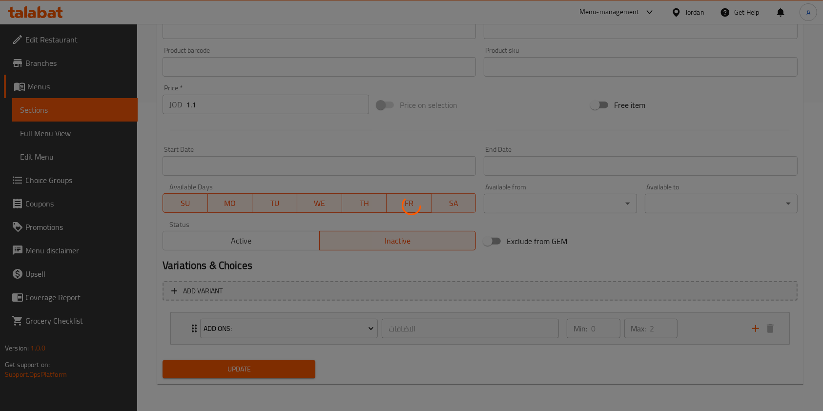
scroll to position [0, 0]
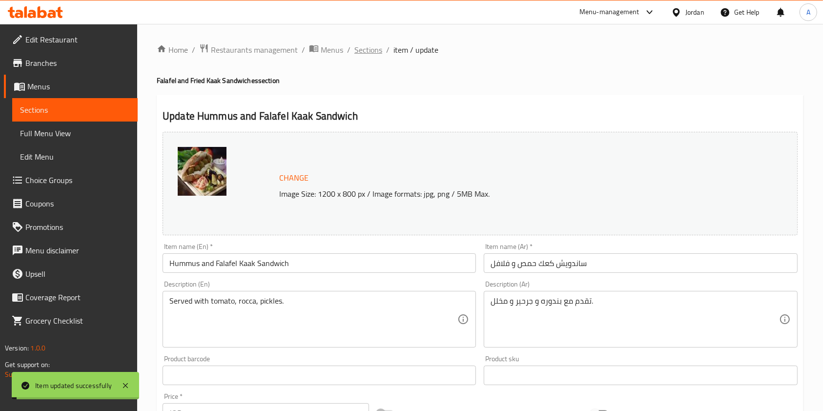
click at [365, 46] on span "Sections" at bounding box center [369, 50] width 28 height 12
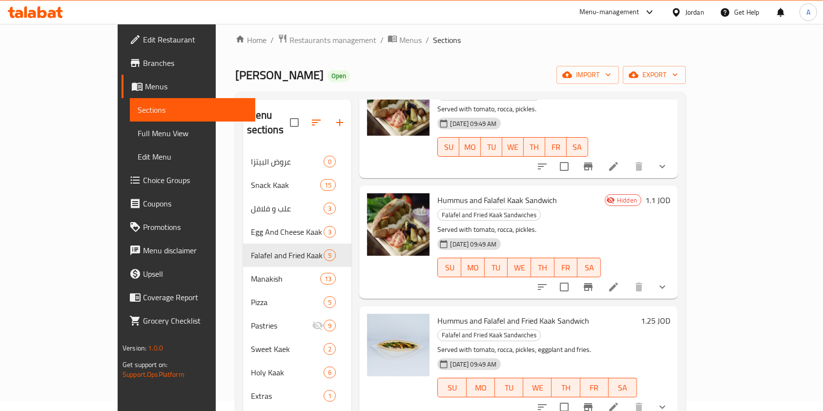
scroll to position [113, 0]
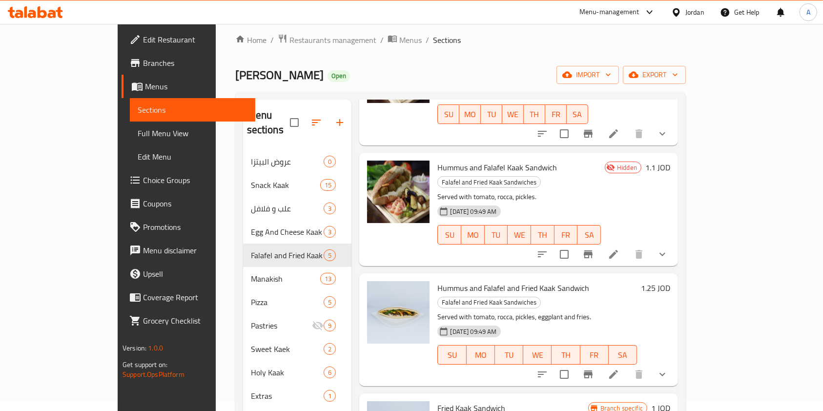
click at [618, 370] on icon at bounding box center [614, 374] width 9 height 9
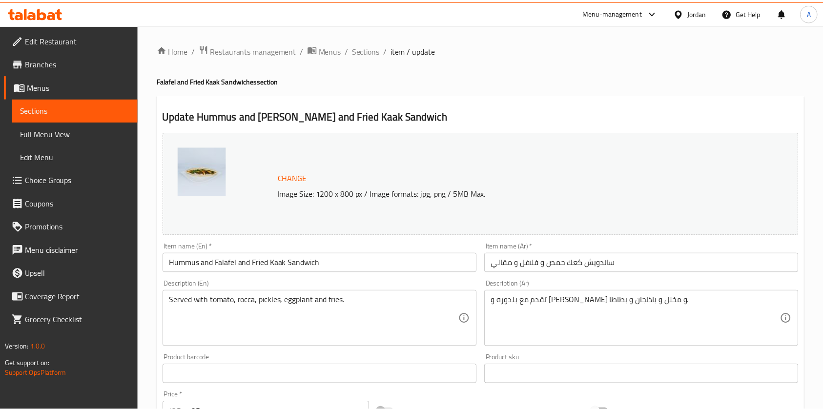
scroll to position [309, 0]
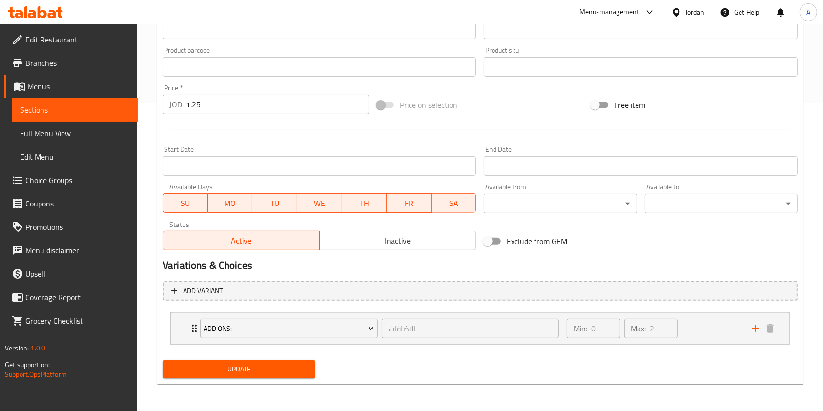
click at [344, 245] on span "Inactive" at bounding box center [398, 241] width 149 height 14
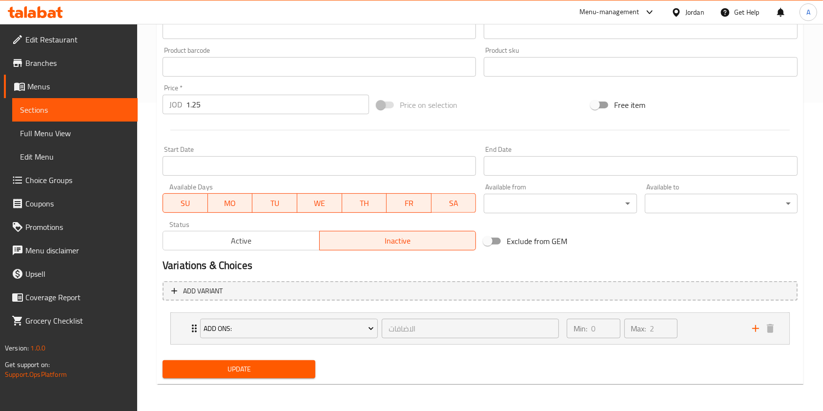
click at [254, 369] on span "Update" at bounding box center [238, 369] width 137 height 12
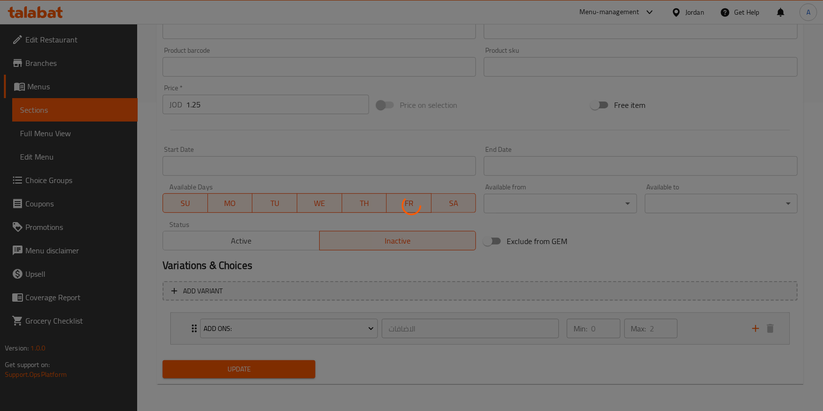
scroll to position [0, 0]
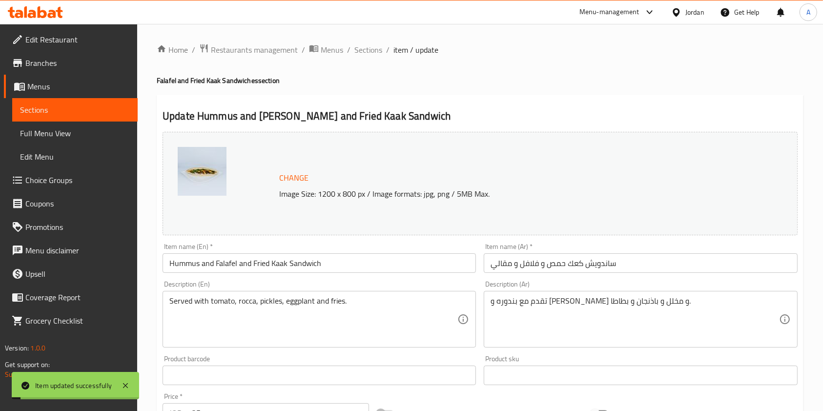
click at [370, 52] on span "Sections" at bounding box center [369, 50] width 28 height 12
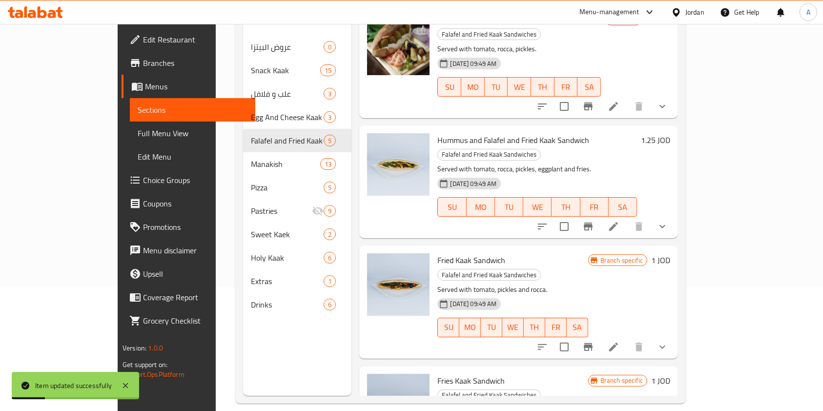
scroll to position [137, 0]
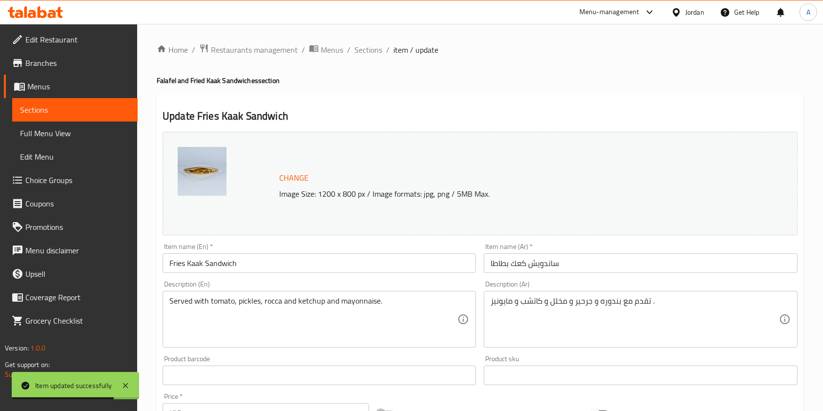
scroll to position [349, 0]
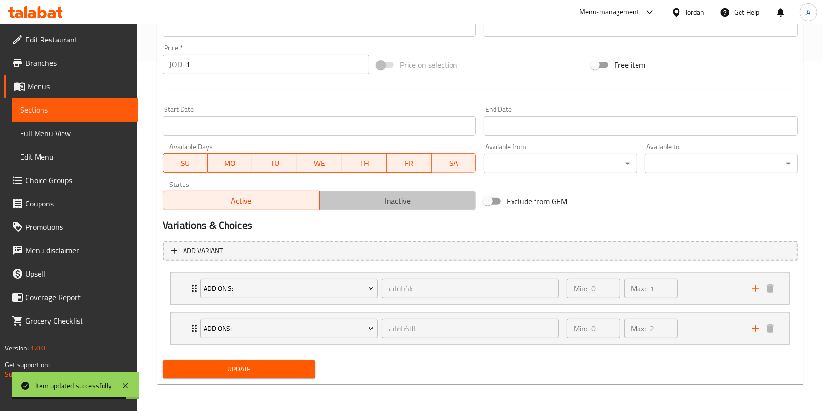
click at [391, 194] on span "Inactive" at bounding box center [398, 201] width 149 height 14
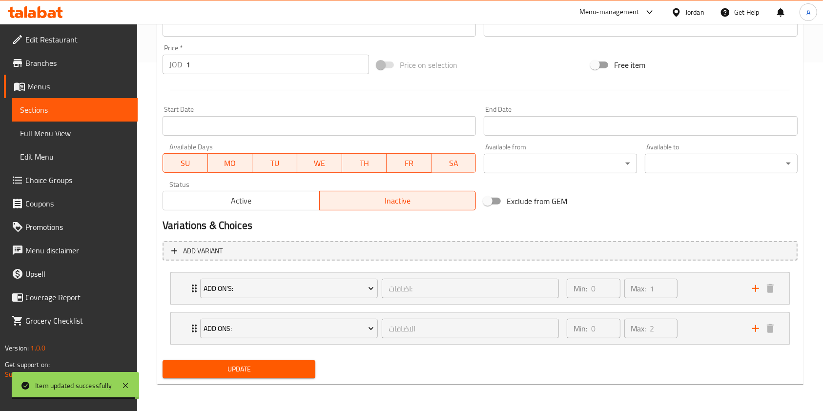
click at [270, 375] on button "Update" at bounding box center [239, 369] width 153 height 18
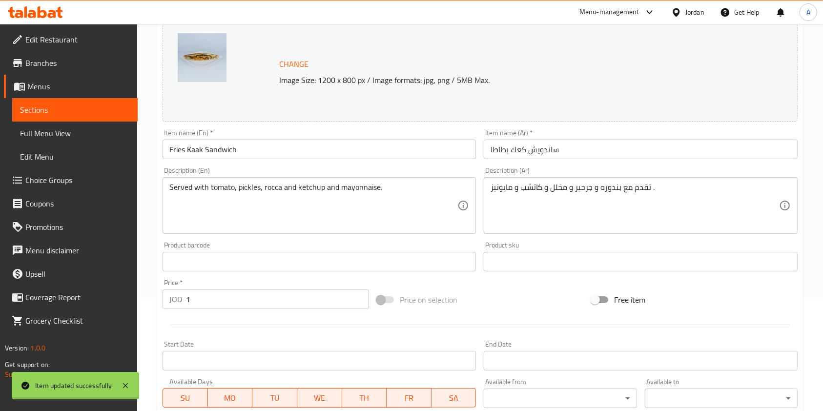
scroll to position [0, 0]
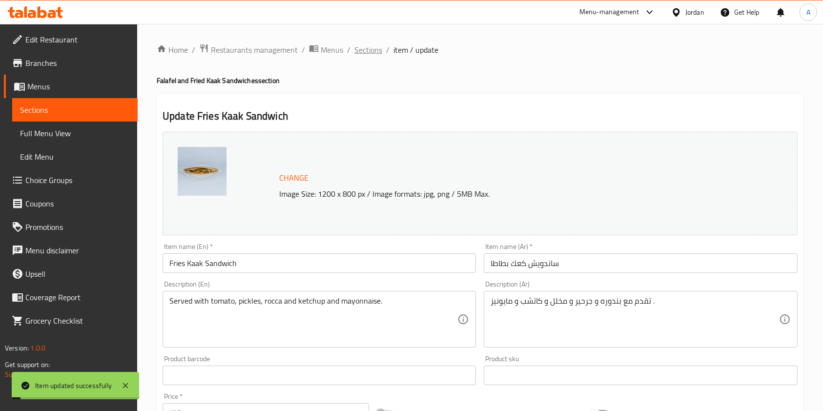
click at [367, 49] on span "Sections" at bounding box center [369, 50] width 28 height 12
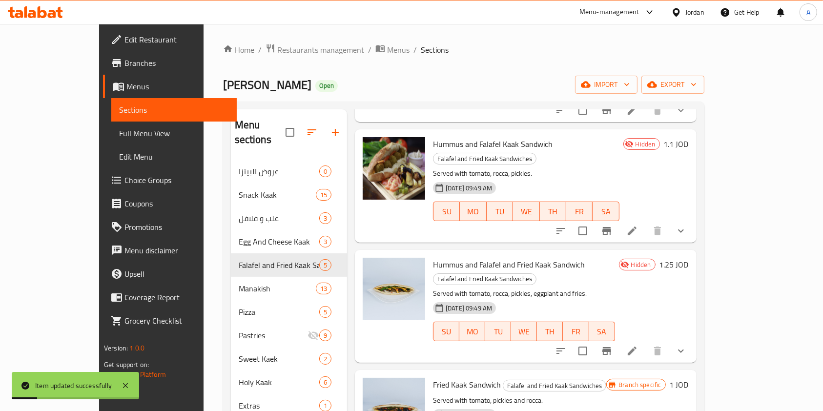
scroll to position [137, 0]
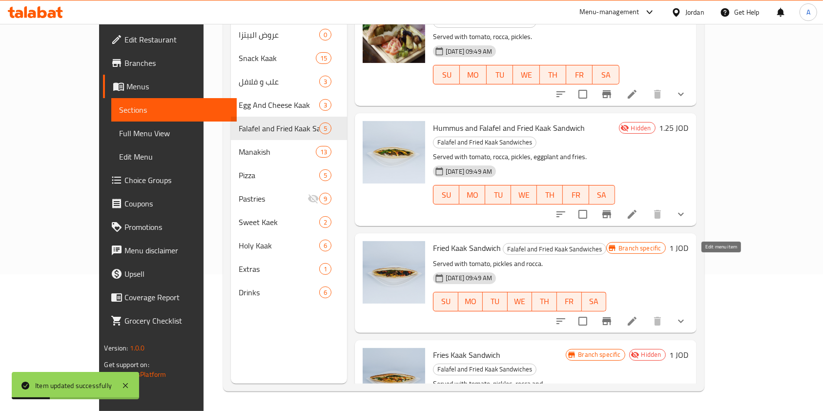
click at [637, 317] on icon at bounding box center [632, 321] width 9 height 9
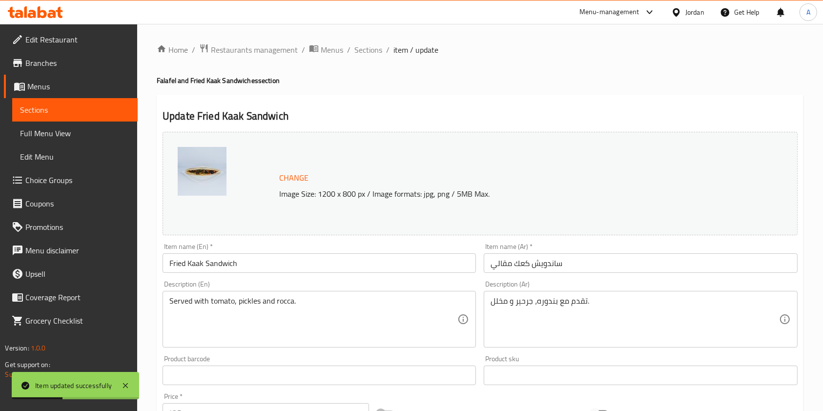
scroll to position [309, 0]
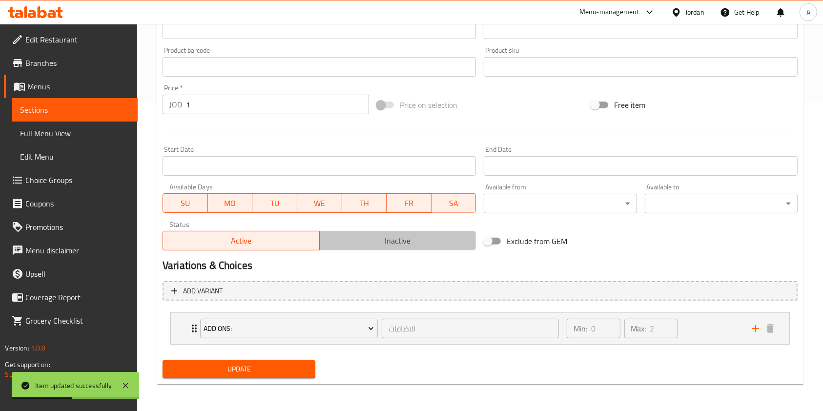
click at [386, 248] on button "Inactive" at bounding box center [397, 241] width 157 height 20
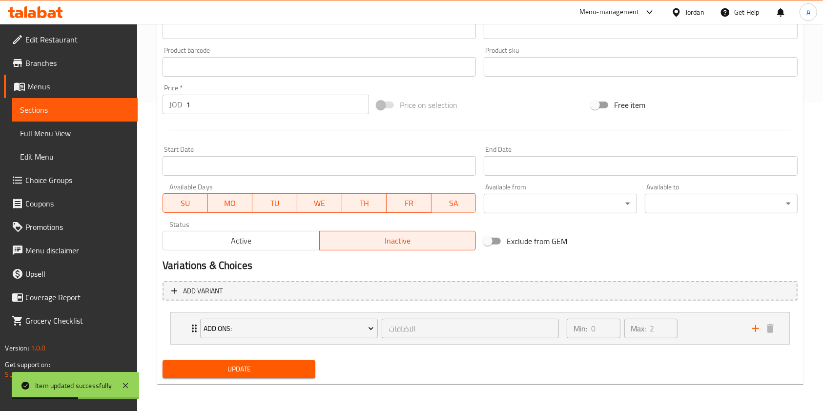
click at [259, 368] on span "Update" at bounding box center [238, 369] width 137 height 12
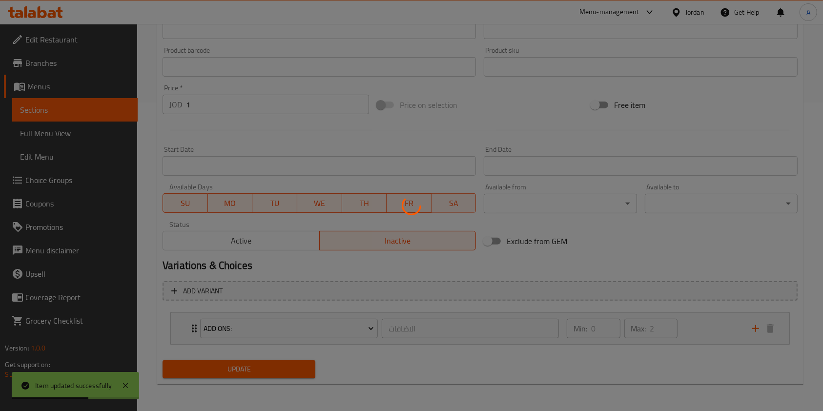
scroll to position [0, 0]
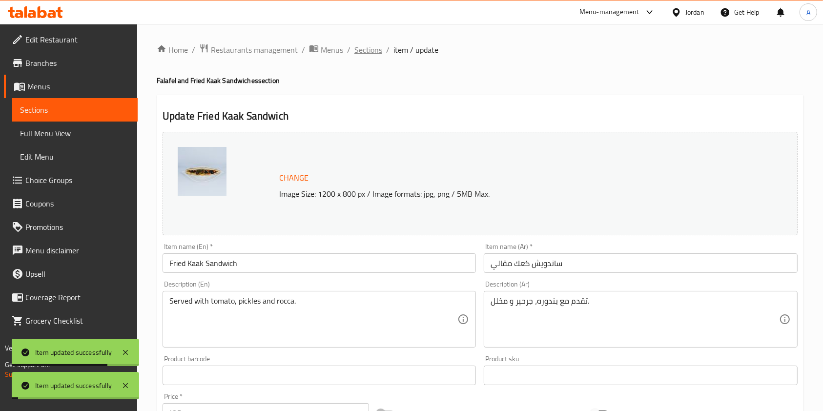
click at [368, 52] on span "Sections" at bounding box center [369, 50] width 28 height 12
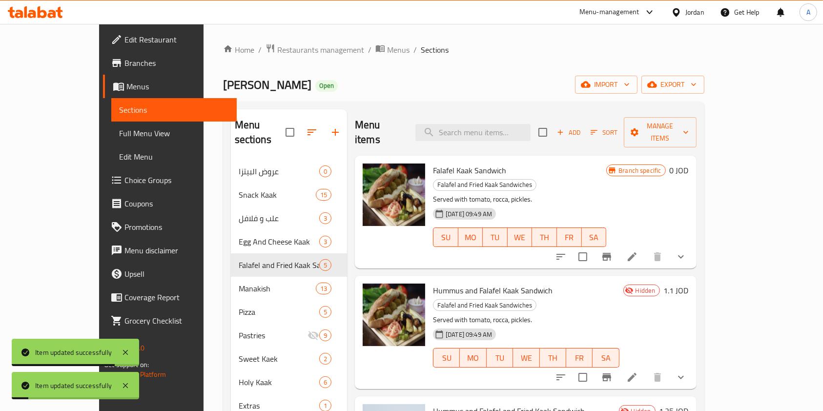
scroll to position [147, 0]
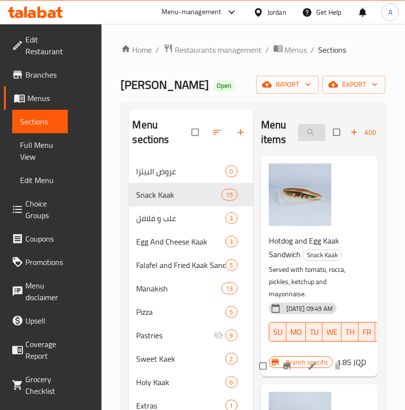
click at [313, 135] on input "search" at bounding box center [311, 132] width 27 height 17
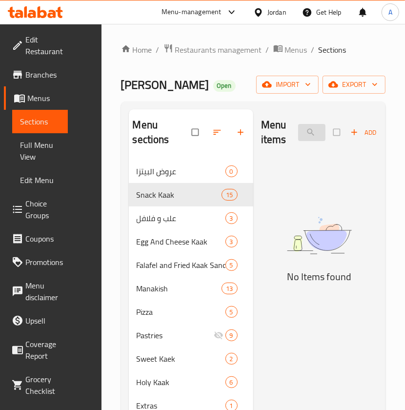
scroll to position [0, 9]
type input "ف"
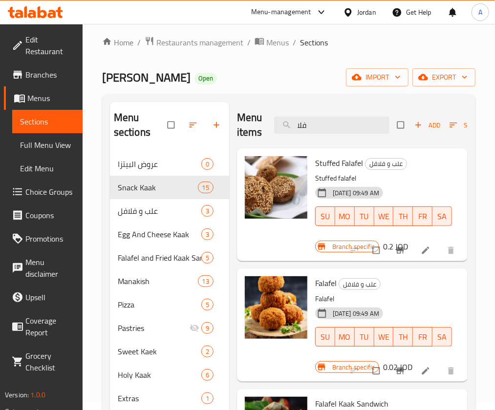
scroll to position [6, 0]
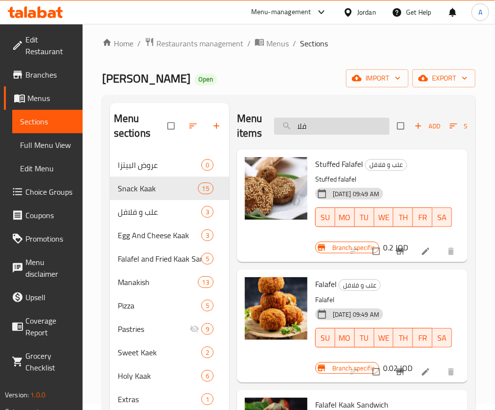
click at [335, 122] on input "فلا" at bounding box center [331, 126] width 115 height 17
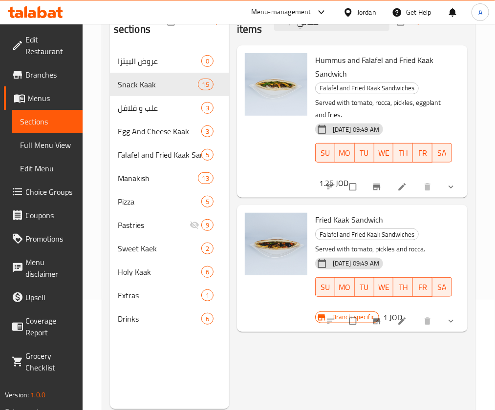
scroll to position [111, 0]
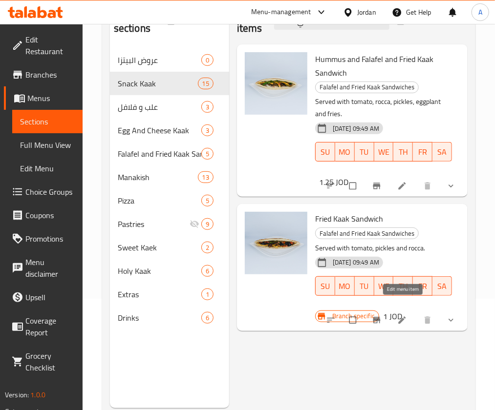
type input "مقالي"
click at [398, 316] on icon at bounding box center [402, 321] width 10 height 10
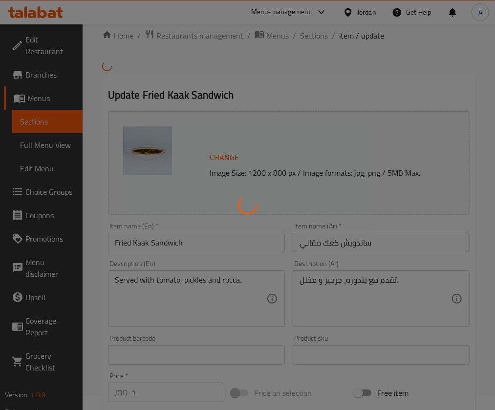
scroll to position [16, 0]
type input "الاضافات"
type input "0"
type input "2"
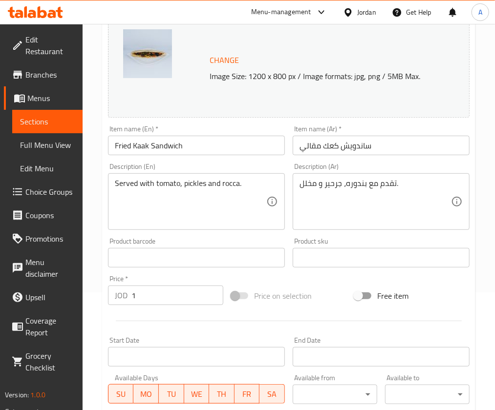
scroll to position [0, 0]
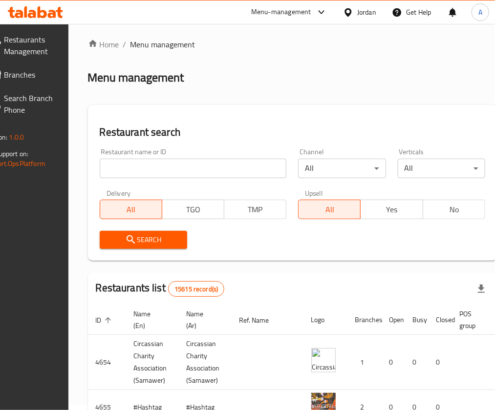
scroll to position [4, 0]
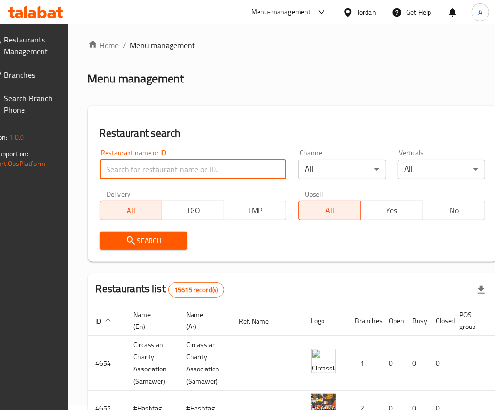
click at [172, 174] on input "search" at bounding box center [193, 170] width 187 height 20
click button "Search" at bounding box center [143, 241] width 87 height 18
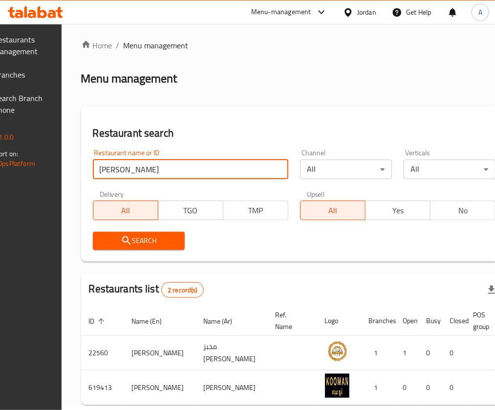
type input "أبو عبدالله"
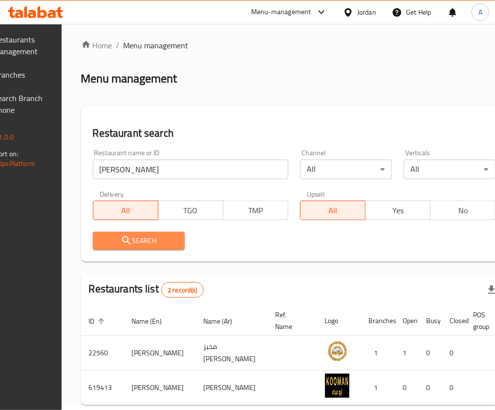
click at [175, 239] on span "Search" at bounding box center [139, 241] width 76 height 12
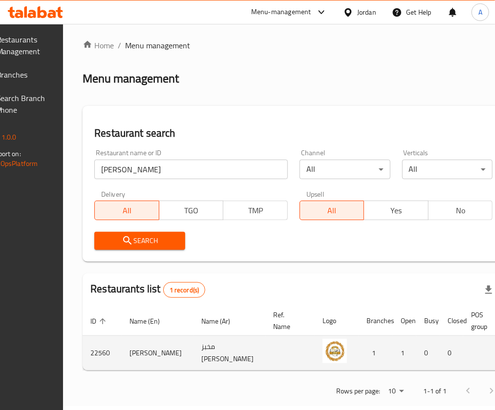
scroll to position [0, 95]
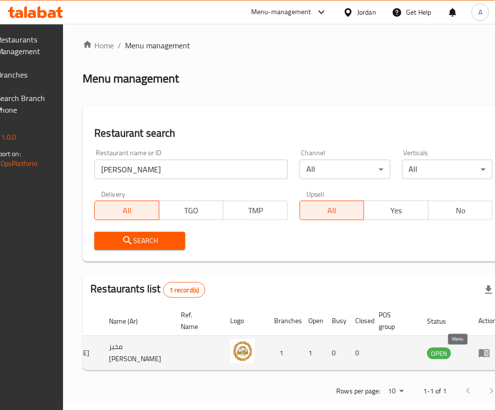
click at [479, 358] on icon "enhanced table" at bounding box center [484, 354] width 11 height 8
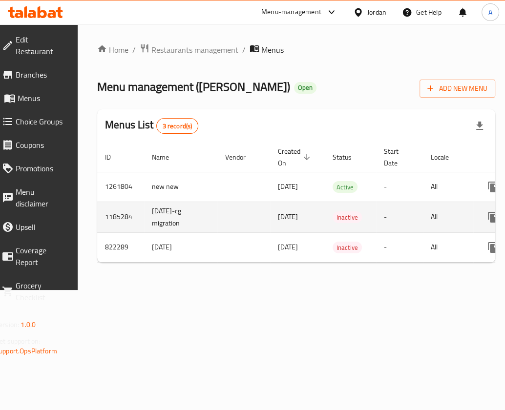
scroll to position [0, 104]
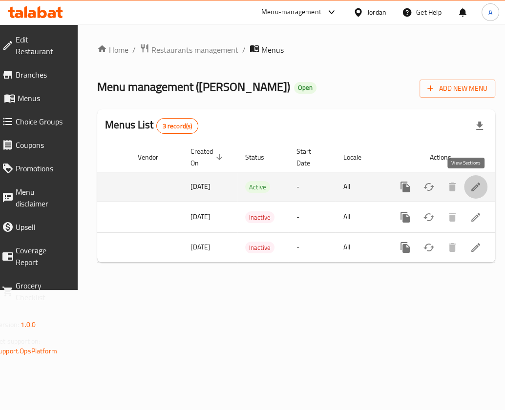
click at [470, 191] on icon "enhanced table" at bounding box center [476, 187] width 12 height 12
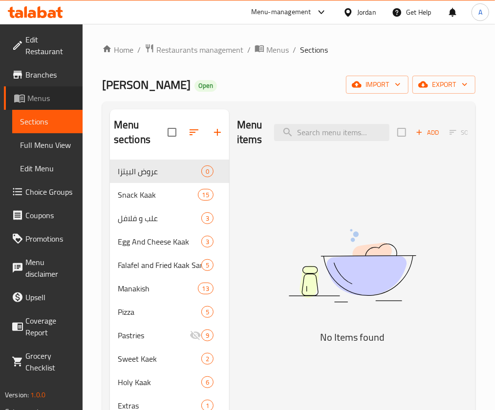
click at [43, 101] on span "Menus" at bounding box center [50, 98] width 47 height 12
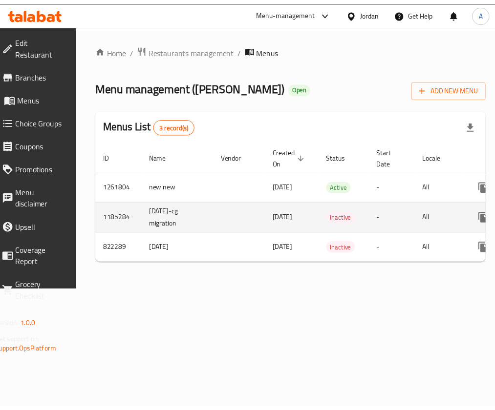
scroll to position [0, 104]
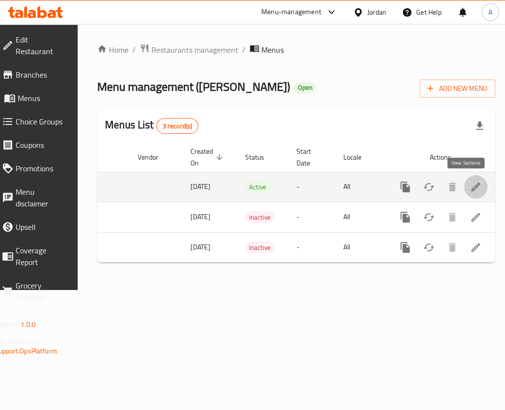
click at [471, 187] on icon "enhanced table" at bounding box center [475, 187] width 9 height 9
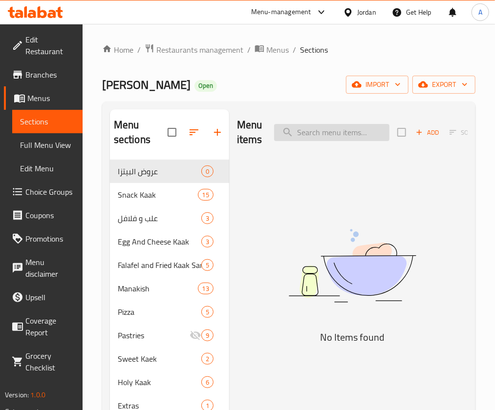
click at [331, 136] on input "search" at bounding box center [331, 132] width 115 height 17
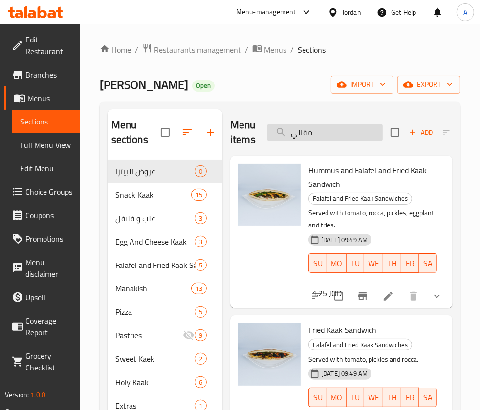
click at [331, 133] on input "مقالي" at bounding box center [324, 132] width 115 height 17
type input "t"
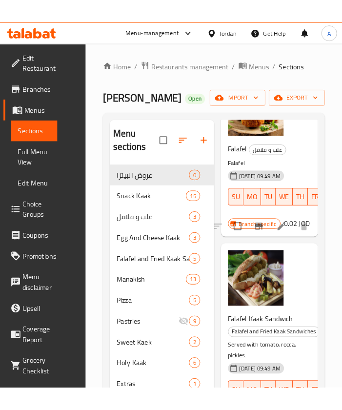
scroll to position [330, 0]
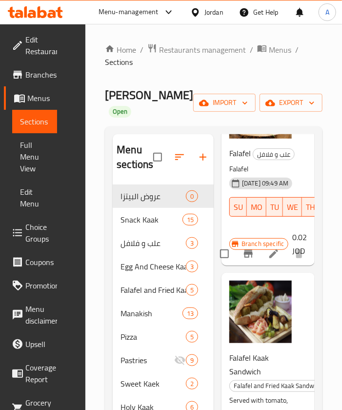
type input "فلاف"
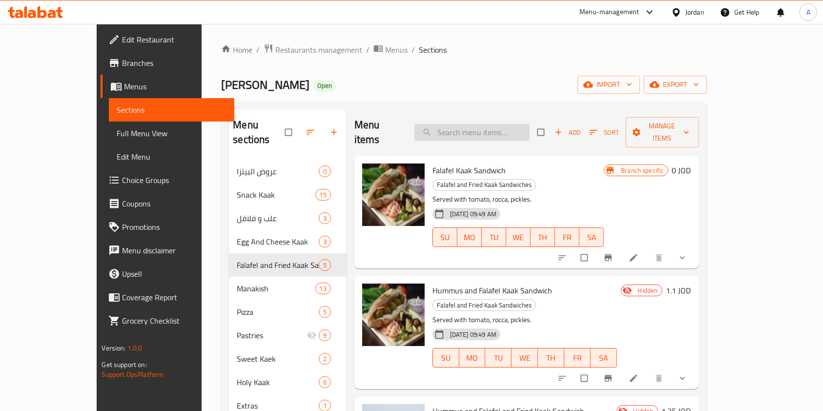
click at [481, 124] on input "search" at bounding box center [472, 132] width 115 height 17
type input "ب"
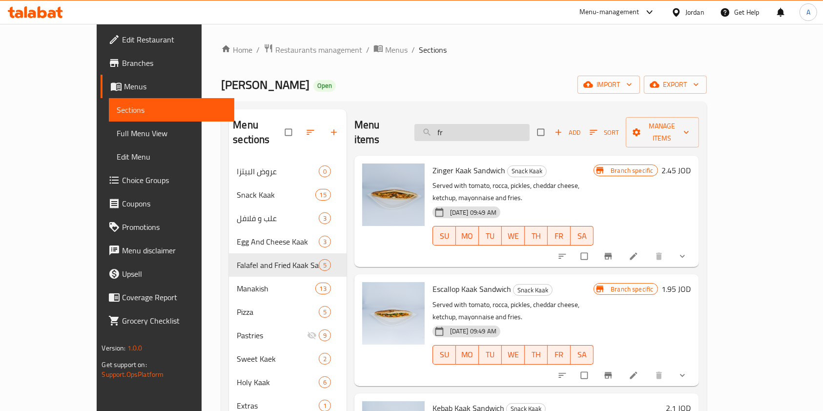
type input "f"
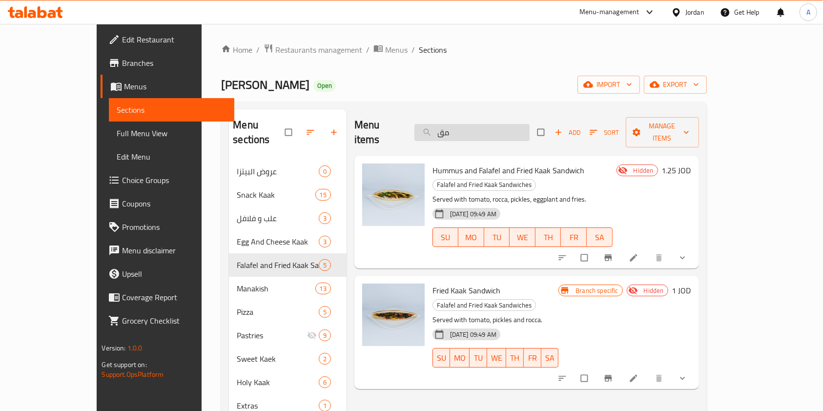
type input "م"
